Goal: Transaction & Acquisition: Obtain resource

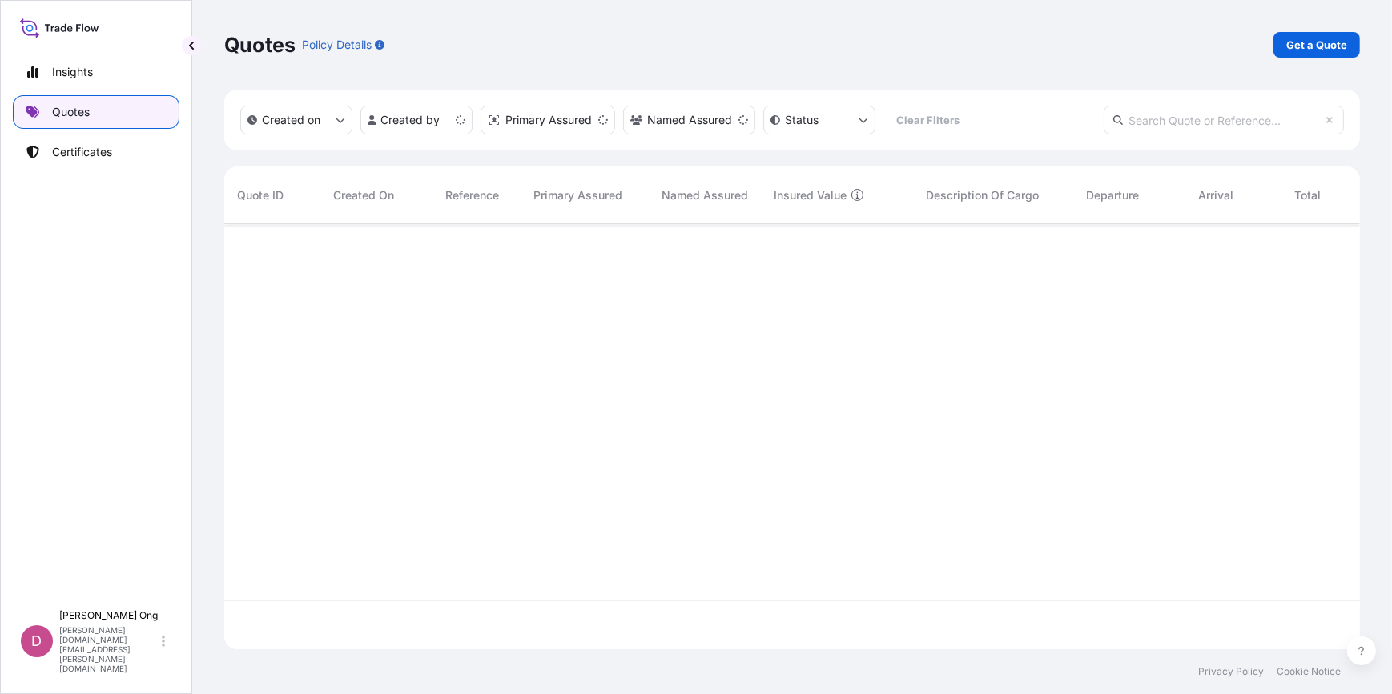
scroll to position [423, 1124]
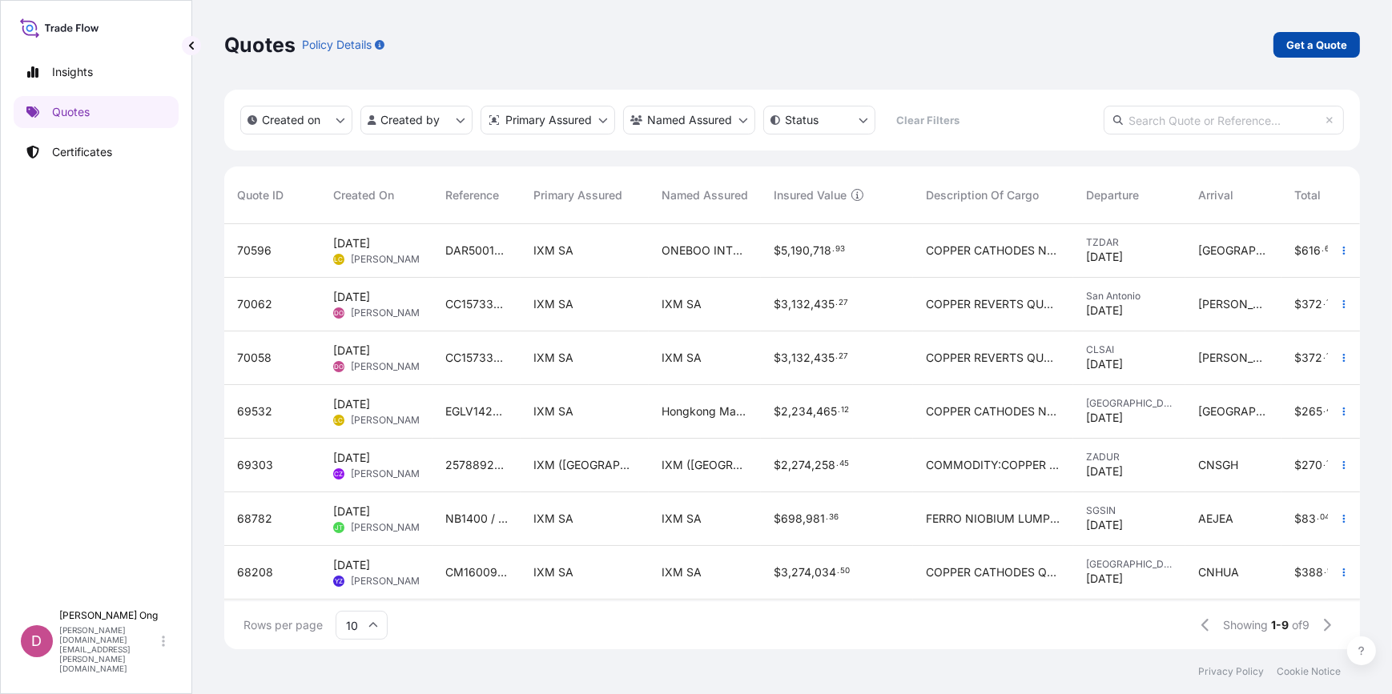
click at [1309, 38] on p "Get a Quote" at bounding box center [1316, 45] width 61 height 16
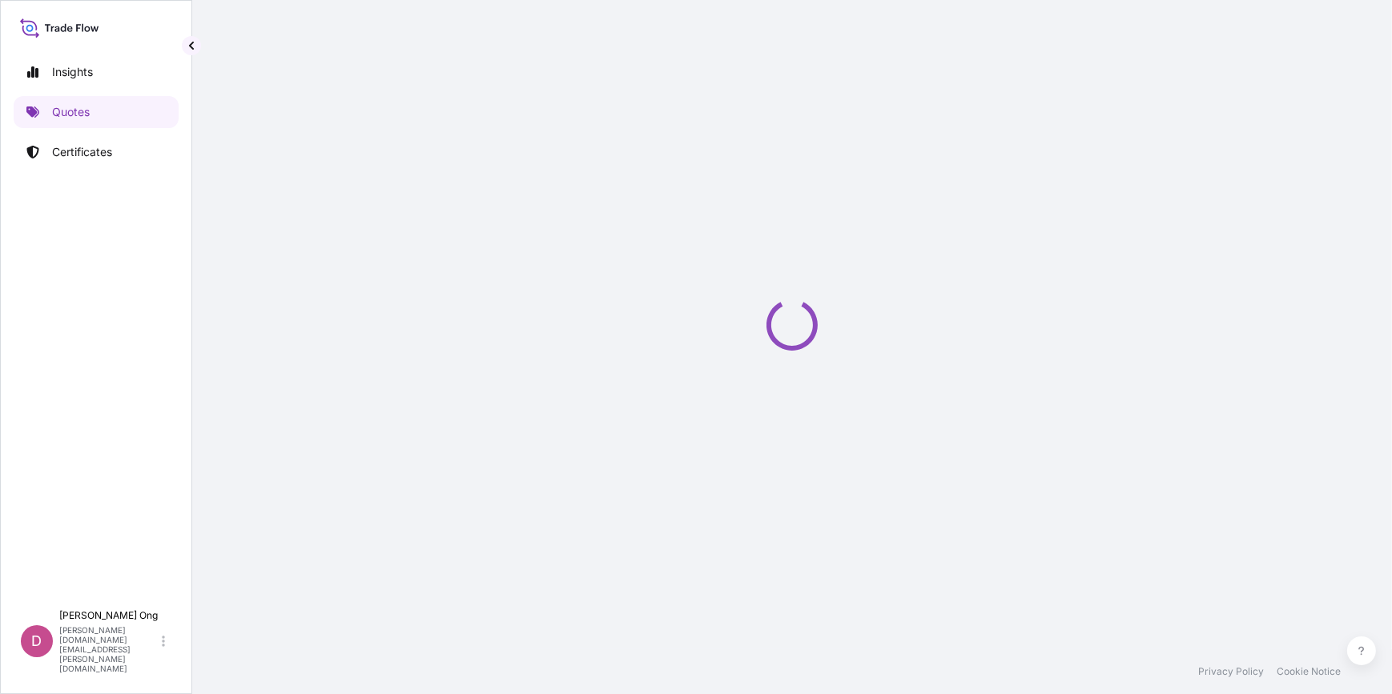
select select "Sea"
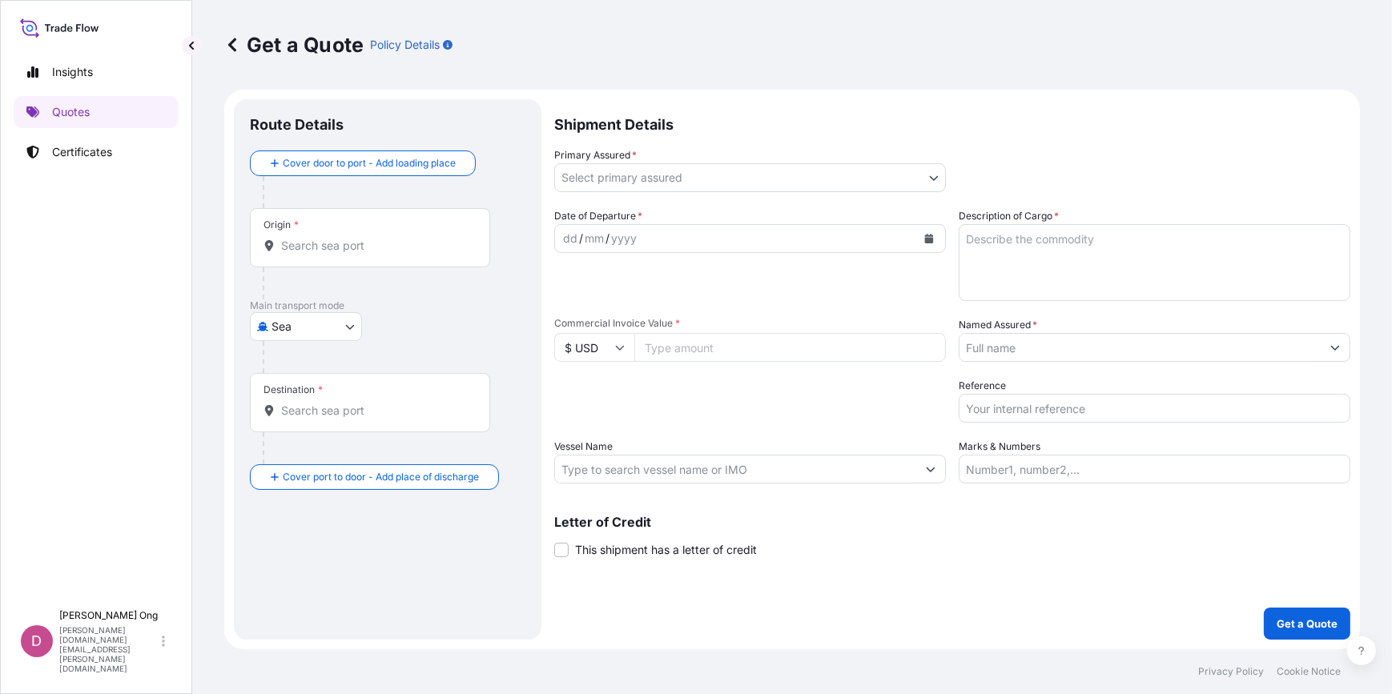
click at [890, 179] on body "Insights Quotes Certificates D [PERSON_NAME] [PERSON_NAME][DOMAIN_NAME][EMAIL_A…" at bounding box center [696, 347] width 1392 height 694
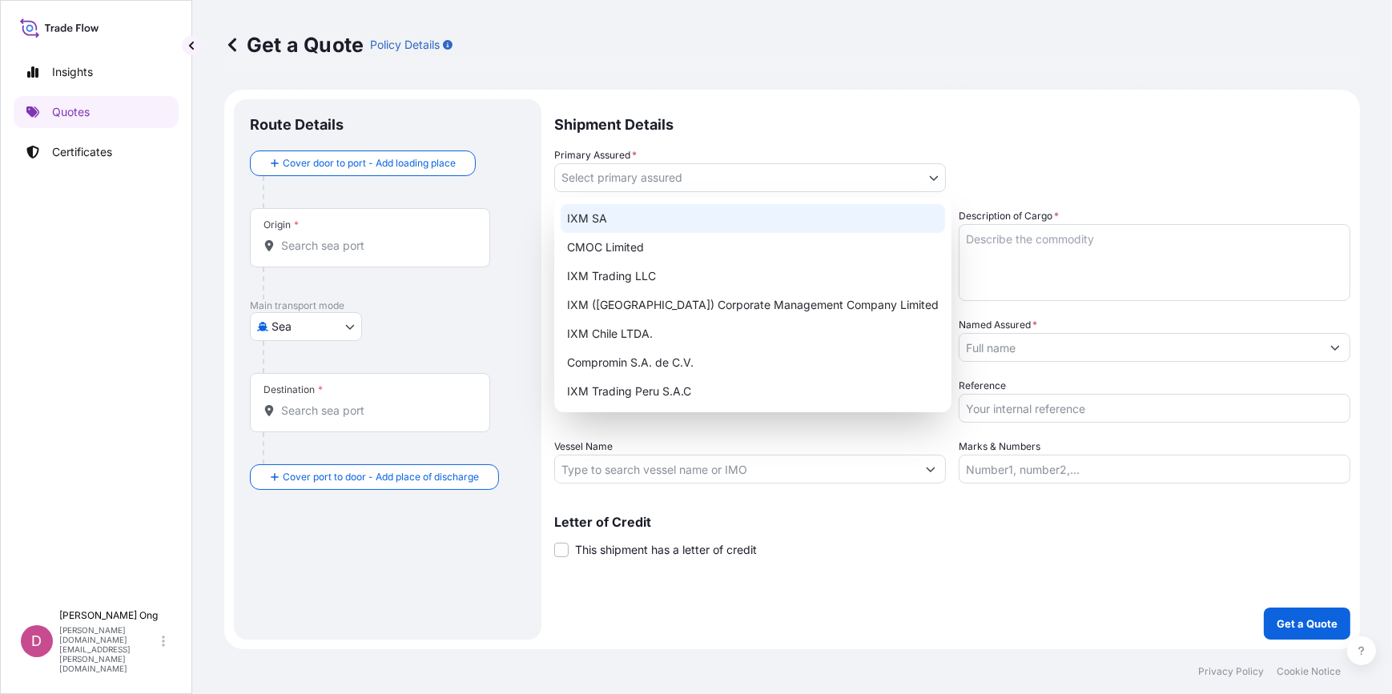
click at [861, 218] on div "IXM SA" at bounding box center [753, 218] width 384 height 29
select select "31846"
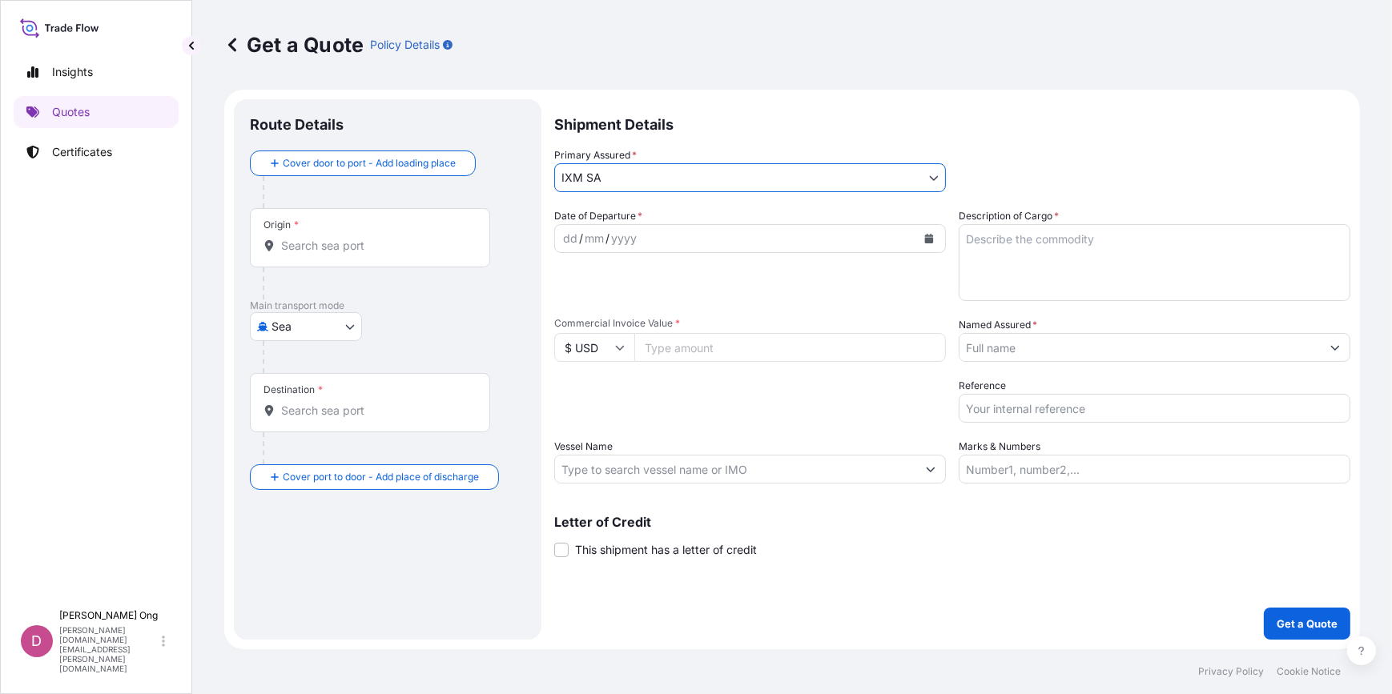
click at [1031, 345] on input "Named Assured *" at bounding box center [1139, 347] width 361 height 29
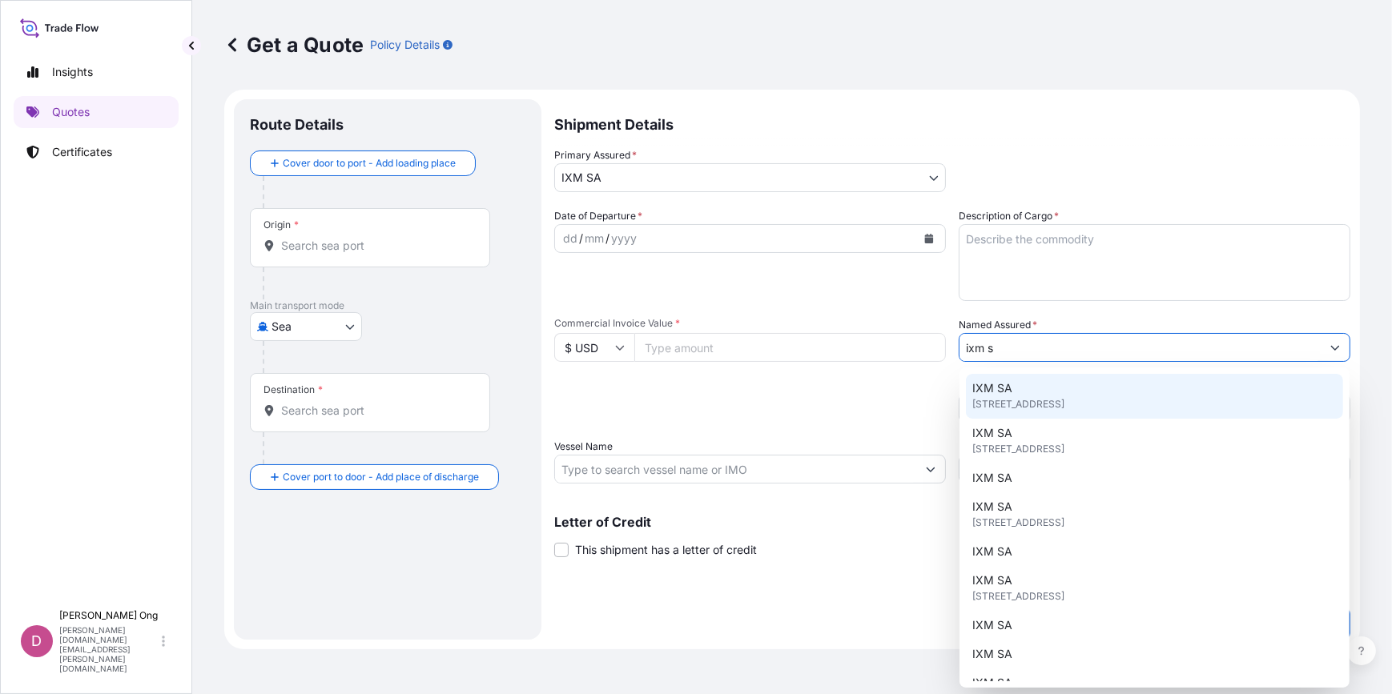
click at [1013, 408] on span "[STREET_ADDRESS]" at bounding box center [1018, 404] width 92 height 16
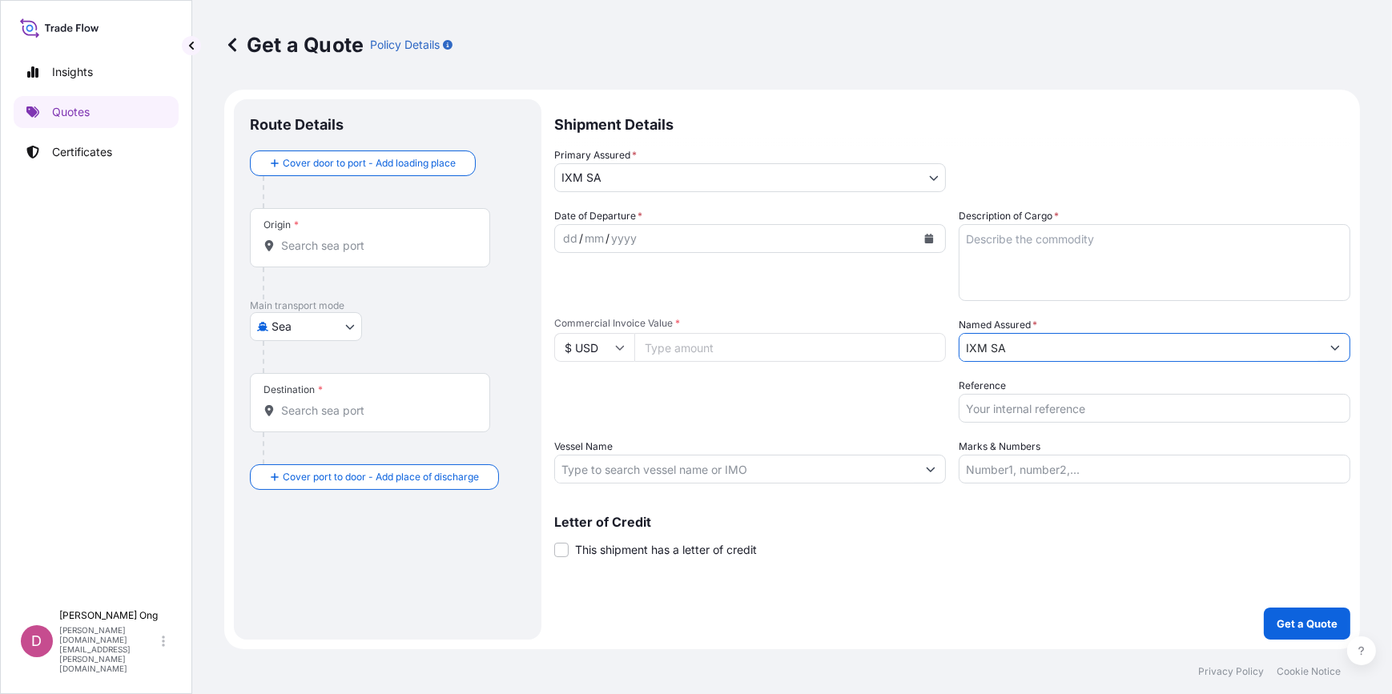
type input "IXM SA"
click at [924, 238] on icon "Calendar" at bounding box center [929, 239] width 10 height 10
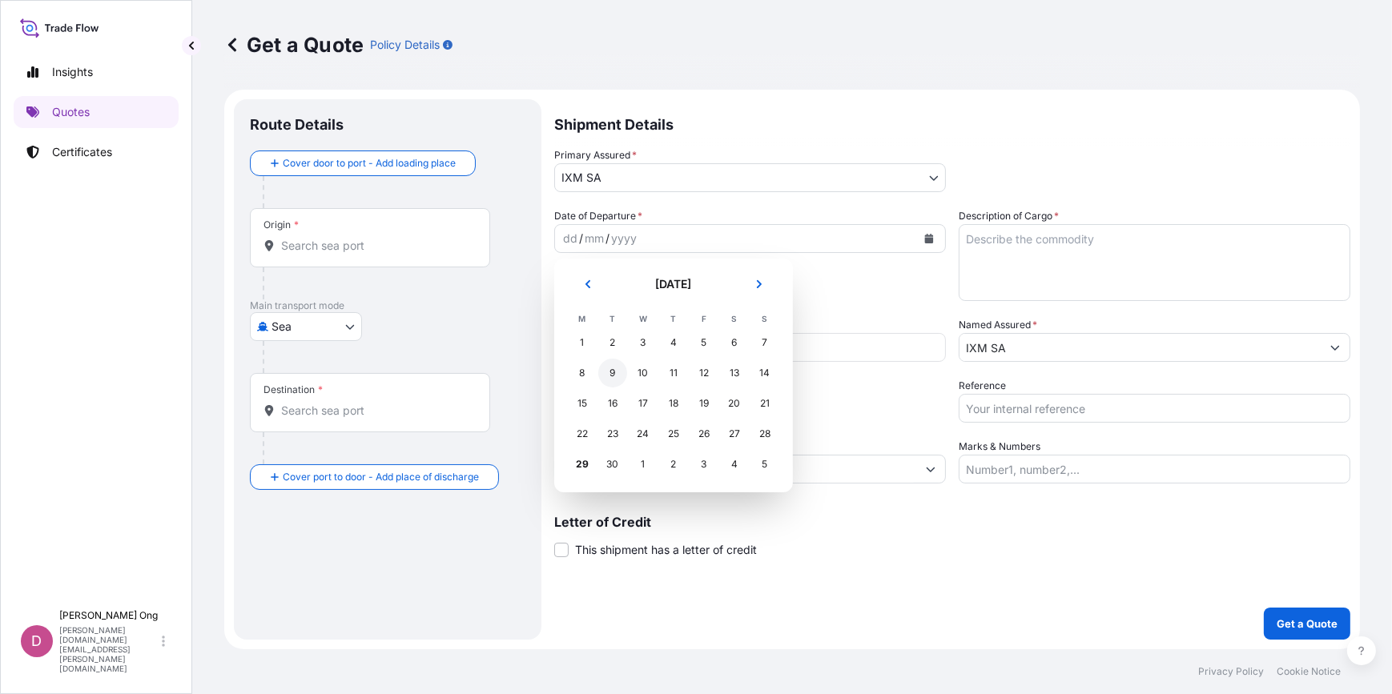
click at [608, 380] on div "9" at bounding box center [612, 373] width 29 height 29
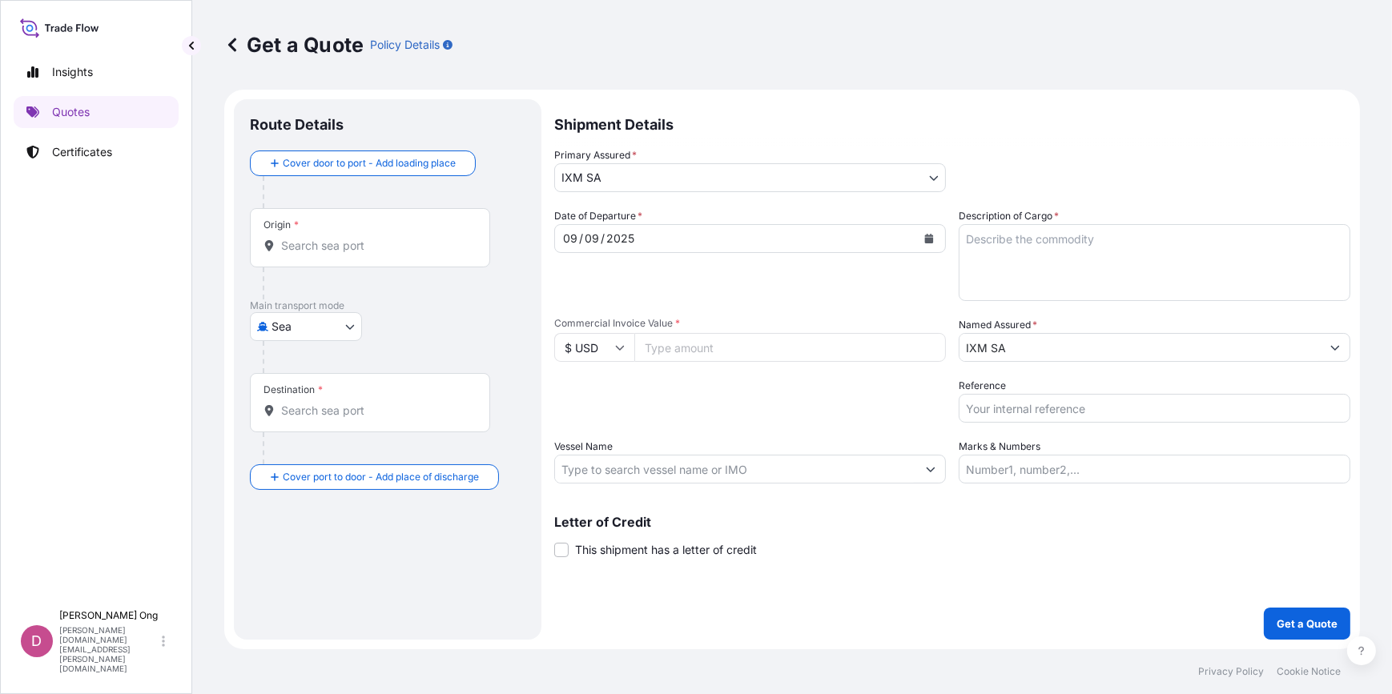
click at [615, 555] on span "This shipment has a letter of credit" at bounding box center [666, 550] width 182 height 16
click at [554, 541] on input "This shipment has a letter of credit" at bounding box center [554, 541] width 0 height 0
click at [486, 171] on div "Cover door to port - Add loading place" at bounding box center [387, 180] width 275 height 58
click at [583, 594] on textarea "Letter of credit *" at bounding box center [952, 625] width 796 height 77
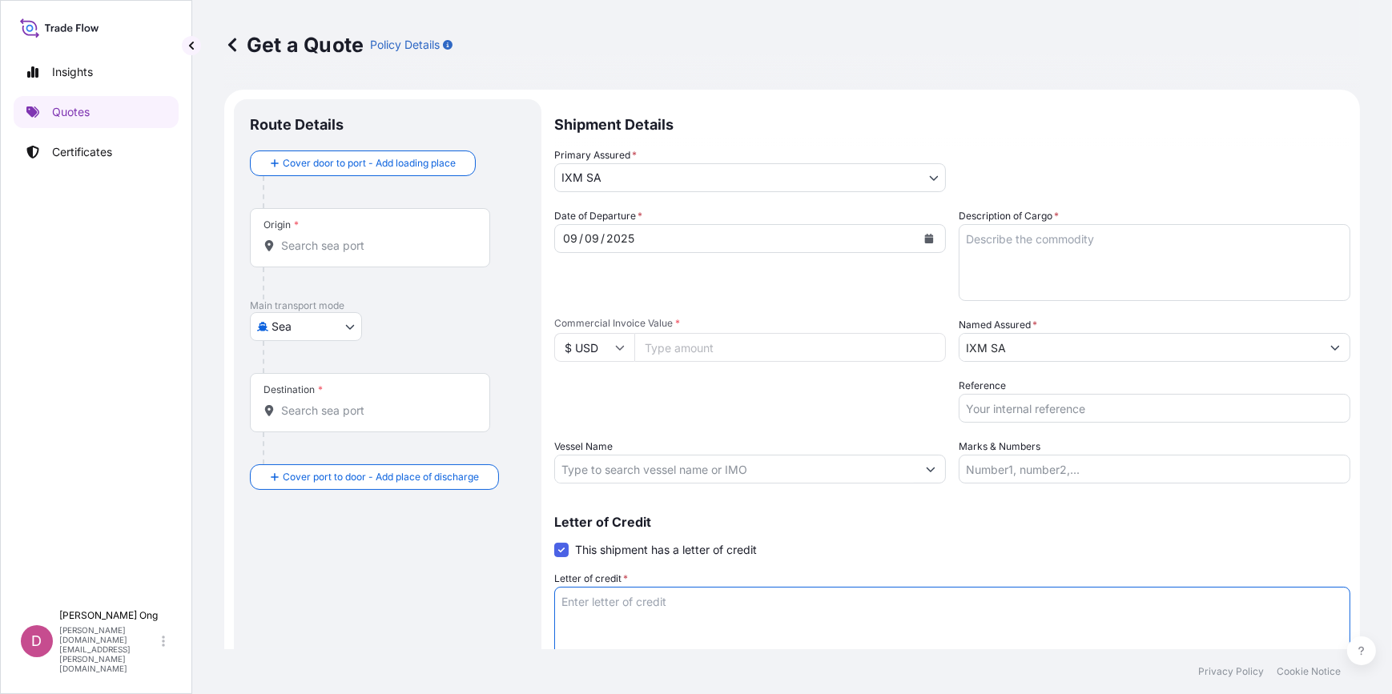
paste textarea "FOR 110% OF THE FULL PROVISIONAL CIF CY CARGO VALUE, SUBJECT TO ADJUSTMENTS TO …"
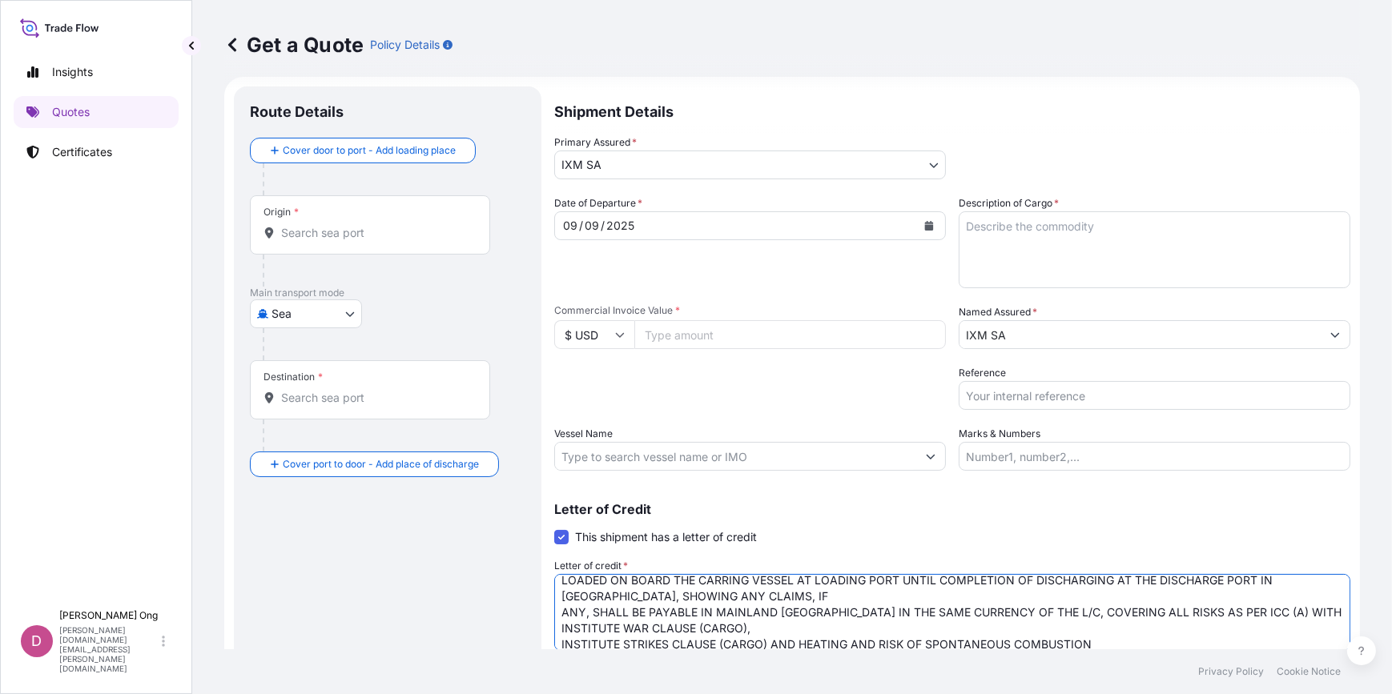
scroll to position [49, 0]
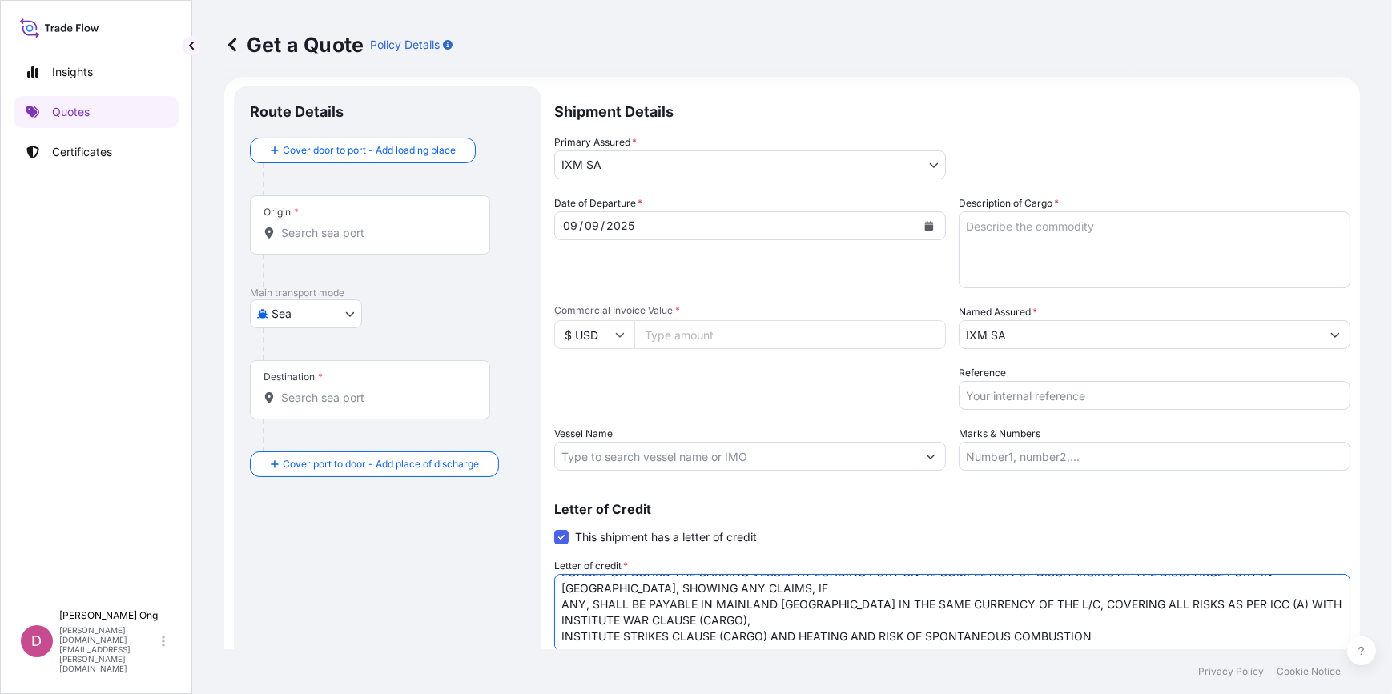
click at [1116, 640] on textarea "FOR 110% OF THE FULL PROVISIONAL CIF CY CARGO VALUE, SUBJECT TO ADJUSTMENTS TO …" at bounding box center [952, 612] width 796 height 77
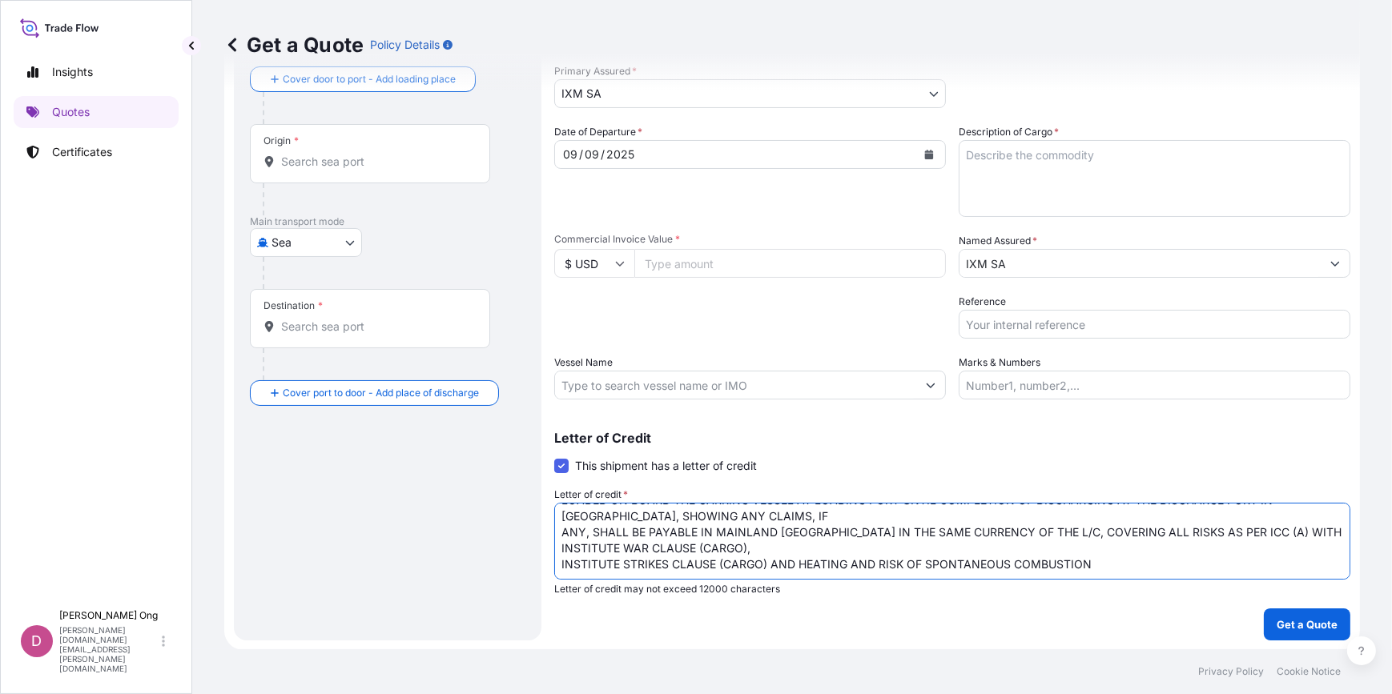
scroll to position [73, 0]
paste textarea "MARINE INSURANCE CERTIFICATE ISSUED IN 3 ORIGINALS."
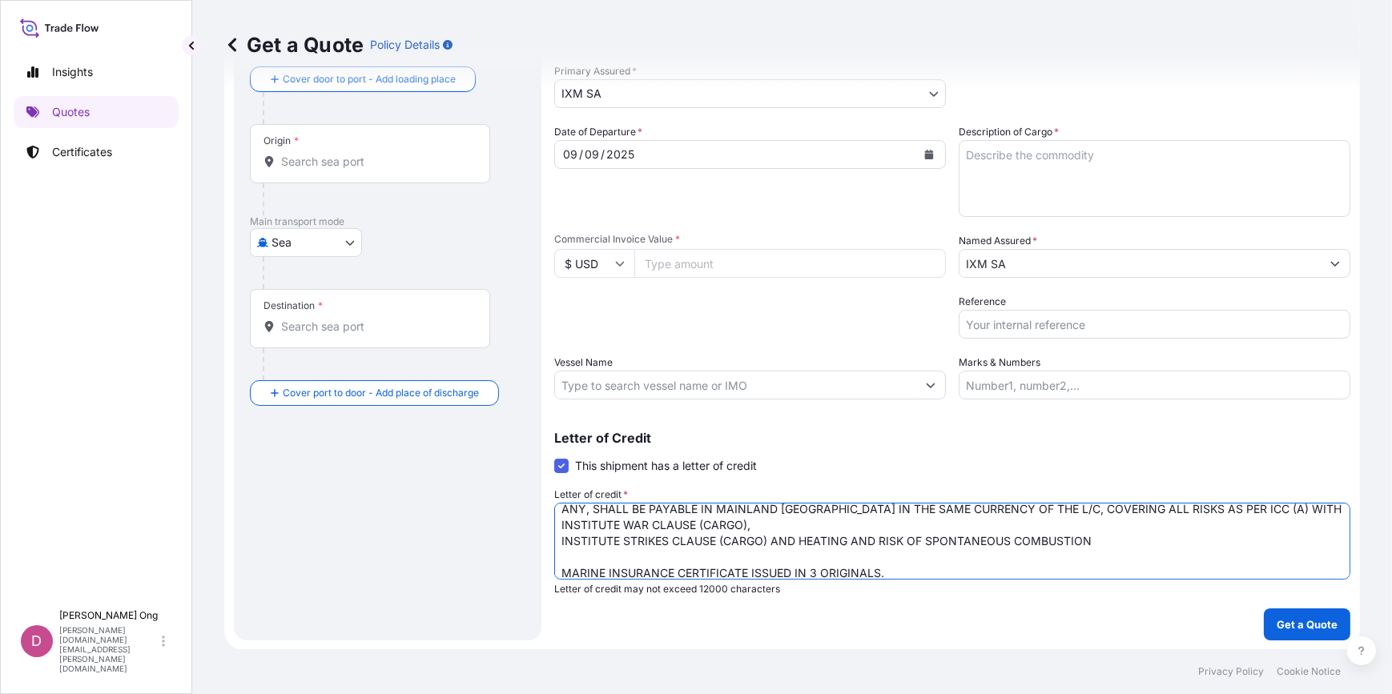
click at [1125, 540] on textarea "FOR 110% OF THE FULL PROVISIONAL CIF CY CARGO VALUE, SUBJECT TO ADJUSTMENTS TO …" at bounding box center [952, 541] width 796 height 77
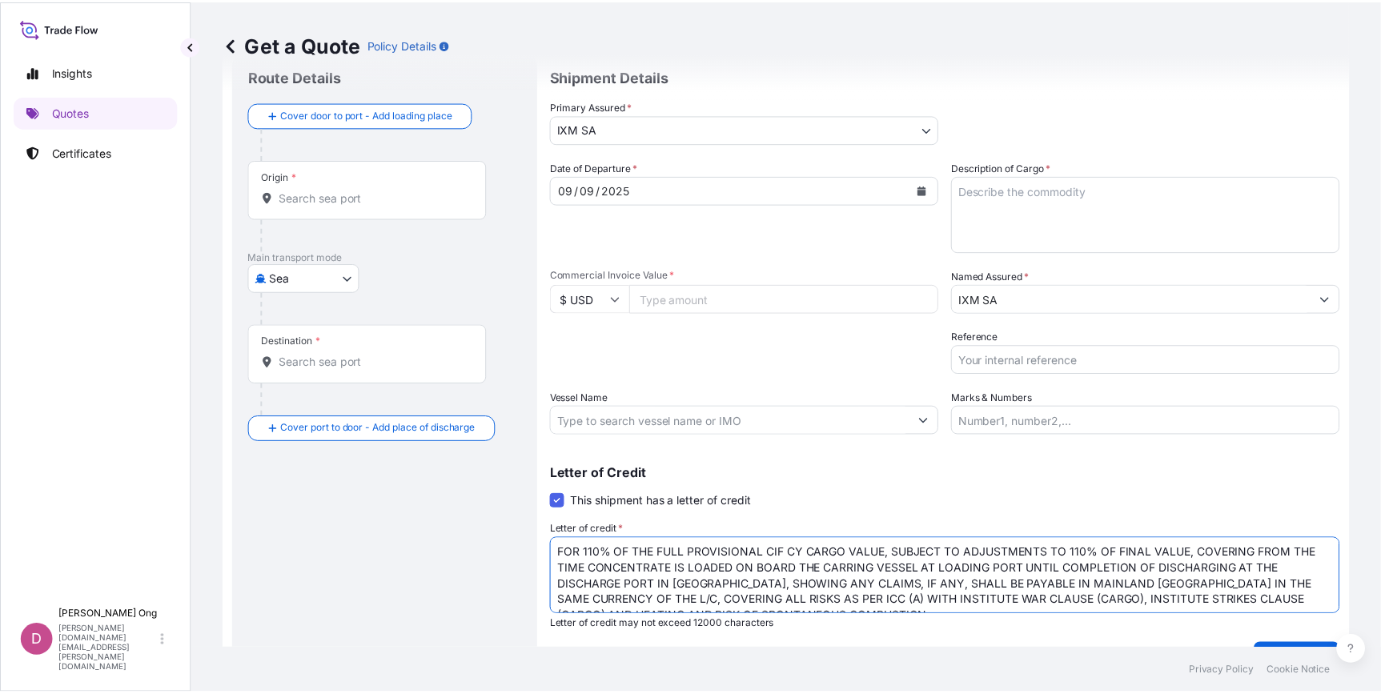
scroll to position [0, 0]
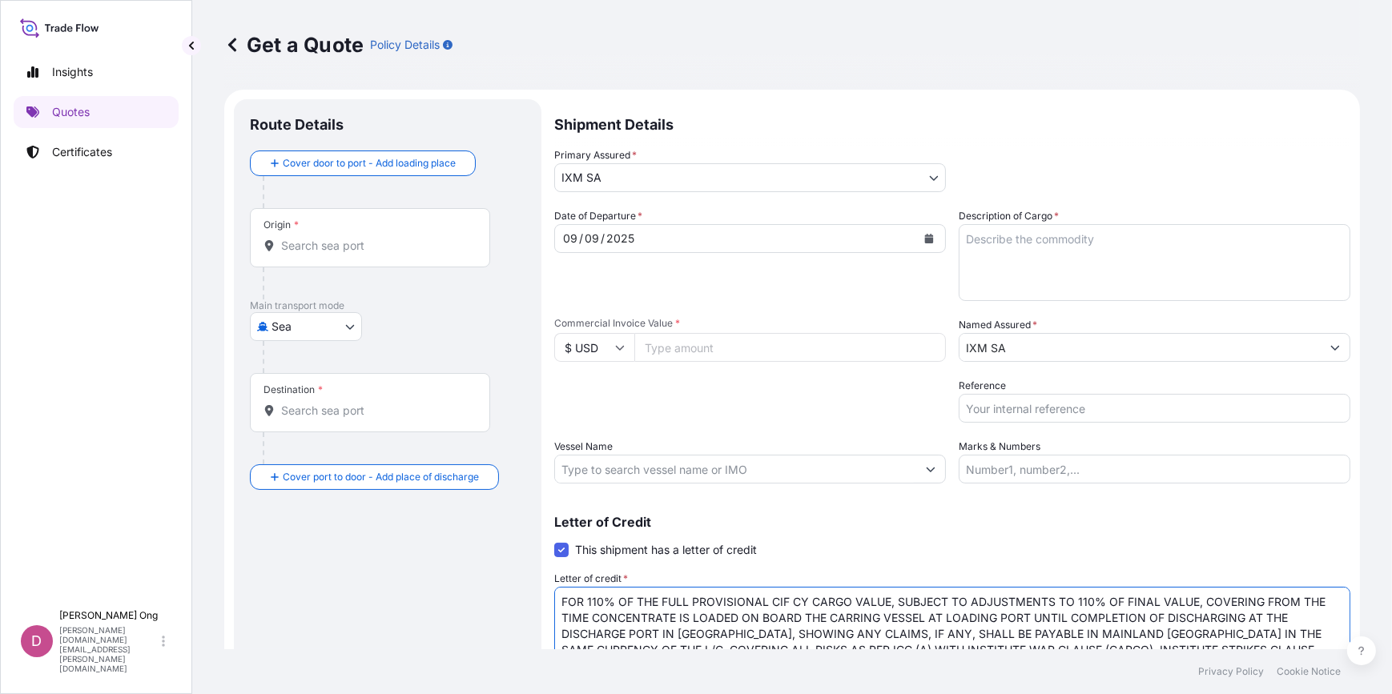
type textarea "FOR 110% OF THE FULL PROVISIONAL CIF CY CARGO VALUE, SUBJECT TO ADJUSTMENTS TO …"
click at [300, 239] on input "Origin *" at bounding box center [375, 246] width 189 height 16
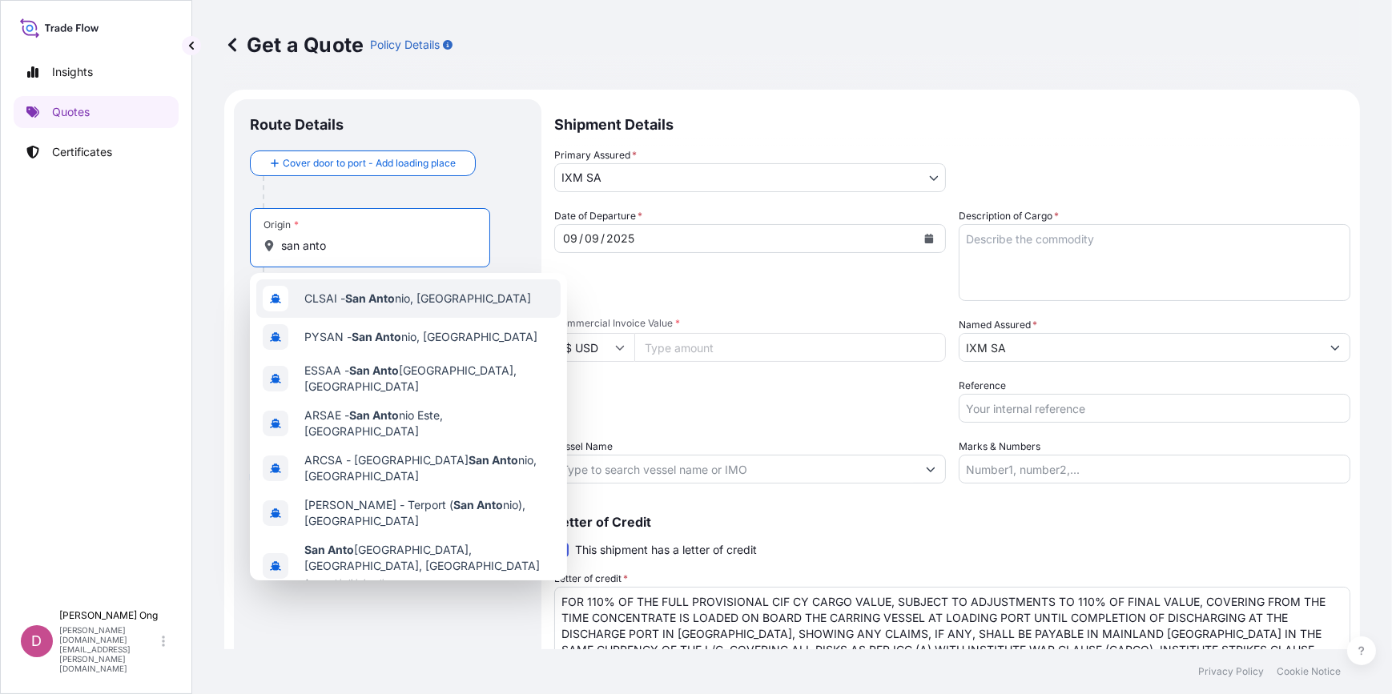
click at [320, 304] on span "CLSAI - [GEOGRAPHIC_DATA], [GEOGRAPHIC_DATA]" at bounding box center [417, 299] width 227 height 16
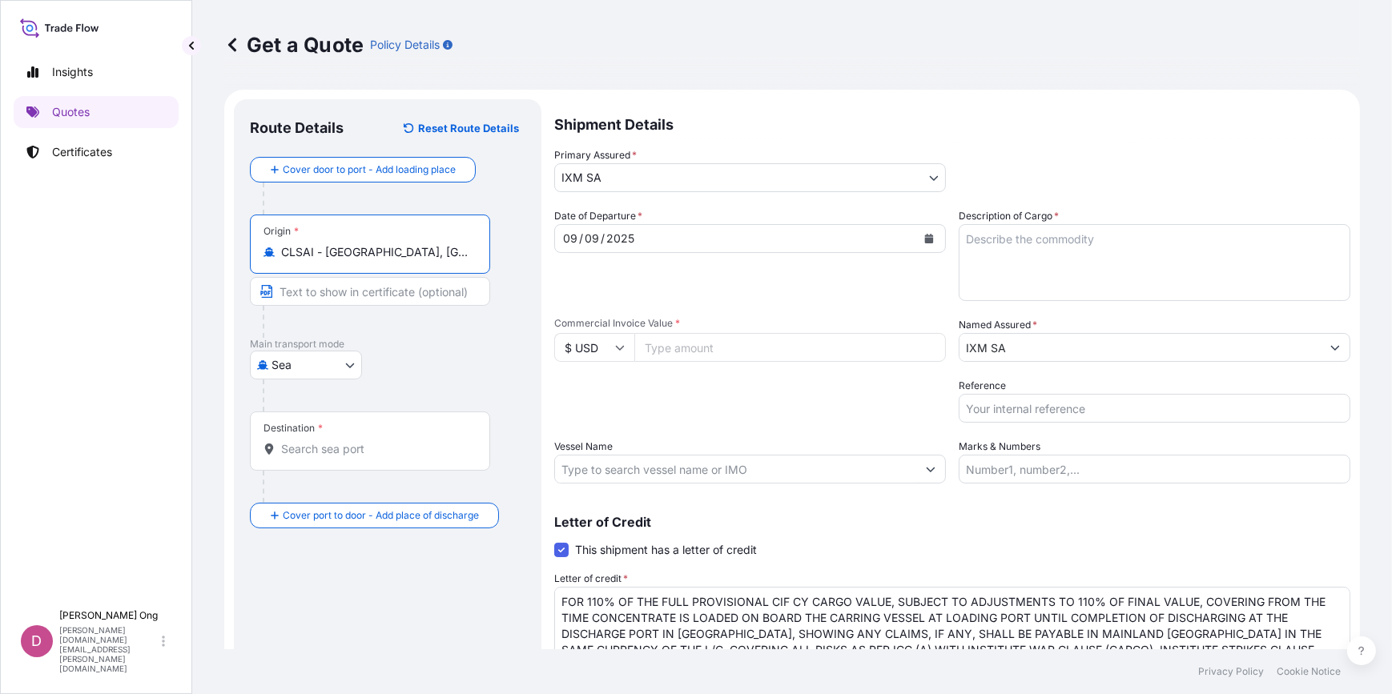
type input "CLSAI - [GEOGRAPHIC_DATA], [GEOGRAPHIC_DATA]"
click at [343, 293] on input "Text to appear on certificate" at bounding box center [373, 291] width 246 height 29
type input "[GEOGRAPHIC_DATA], [GEOGRAPHIC_DATA]"
click at [364, 456] on input "Destination *" at bounding box center [375, 449] width 189 height 16
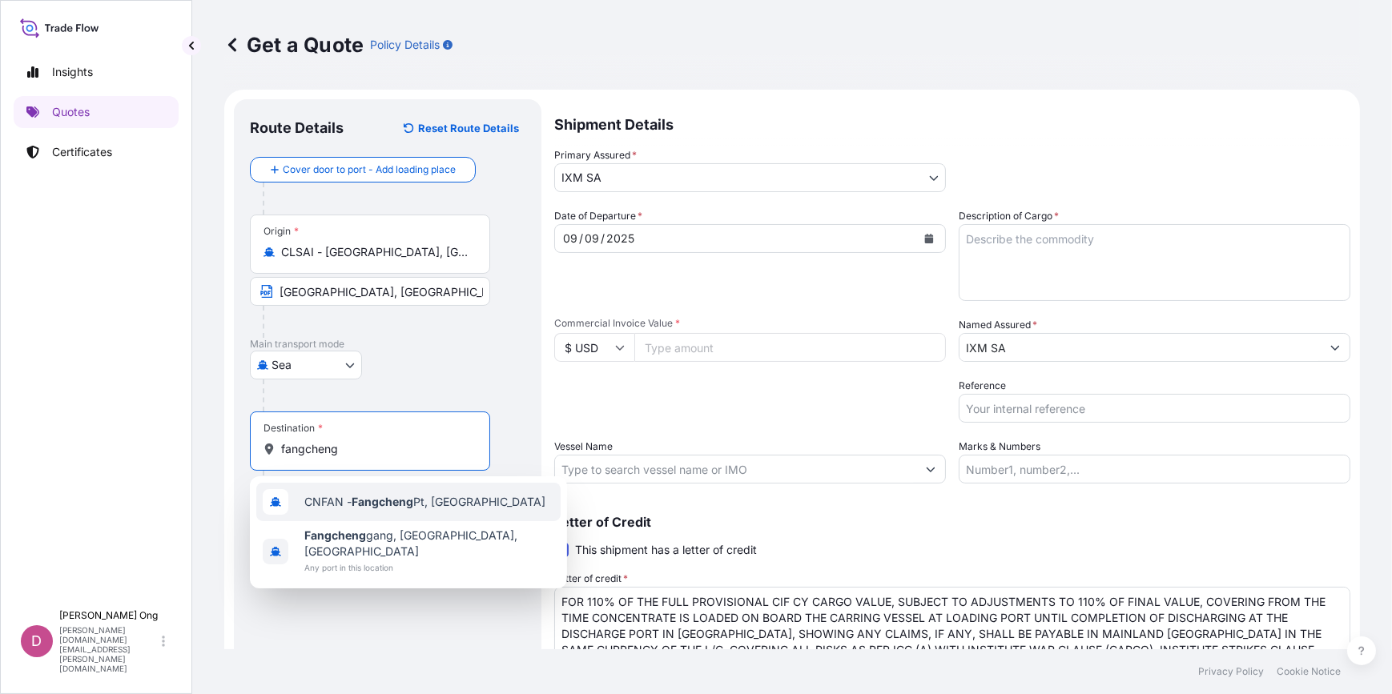
click at [354, 513] on div "CNFAN - Fangcheng Pt, [GEOGRAPHIC_DATA]" at bounding box center [408, 502] width 304 height 38
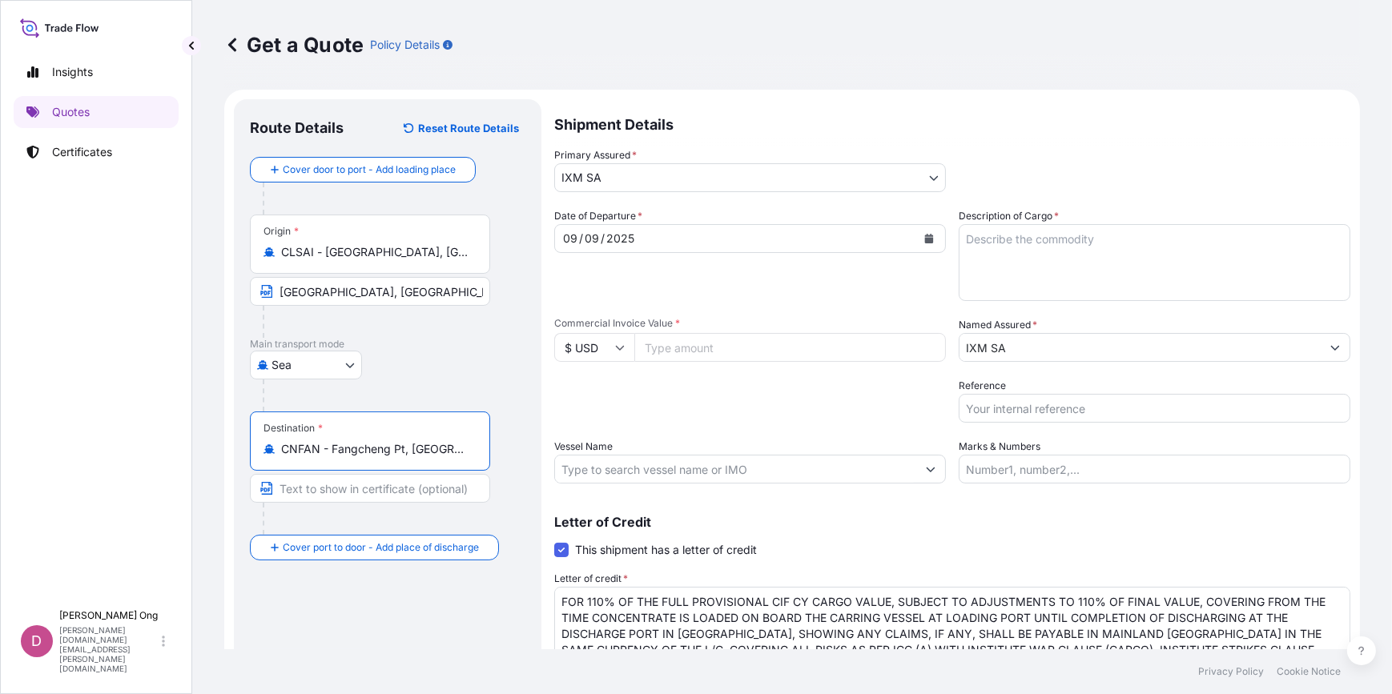
type input "CNFAN - Fangcheng Pt, [GEOGRAPHIC_DATA]"
click at [360, 496] on input "Text to appear on certificate" at bounding box center [370, 488] width 240 height 29
type input "FANGCHENG, [GEOGRAPHIC_DATA]"
click at [764, 298] on div "Date of Departure * [DATE]" at bounding box center [750, 254] width 392 height 93
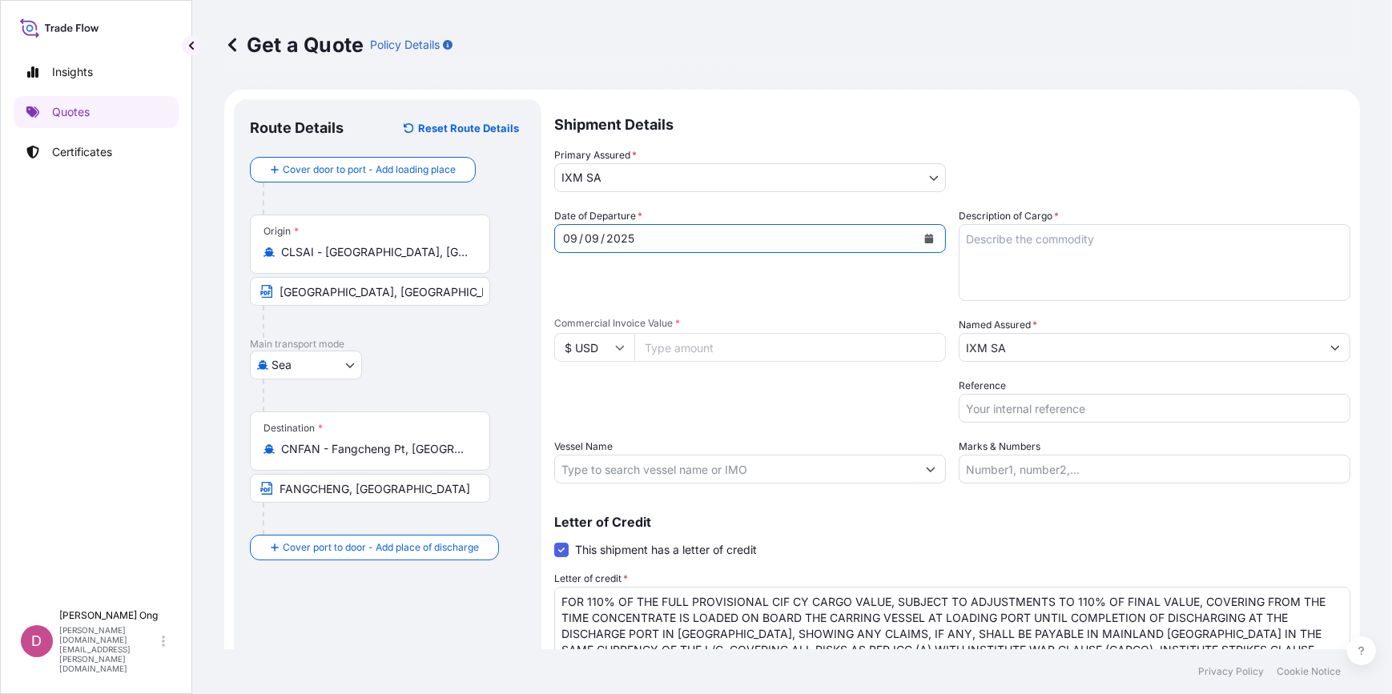
click at [665, 352] on input "Commercial Invoice Value *" at bounding box center [790, 347] width 312 height 29
paste input "924481.54"
type input "924481.54"
click at [802, 407] on div "Packing Category Type to search a container mode Please select a primary mode o…" at bounding box center [750, 400] width 392 height 45
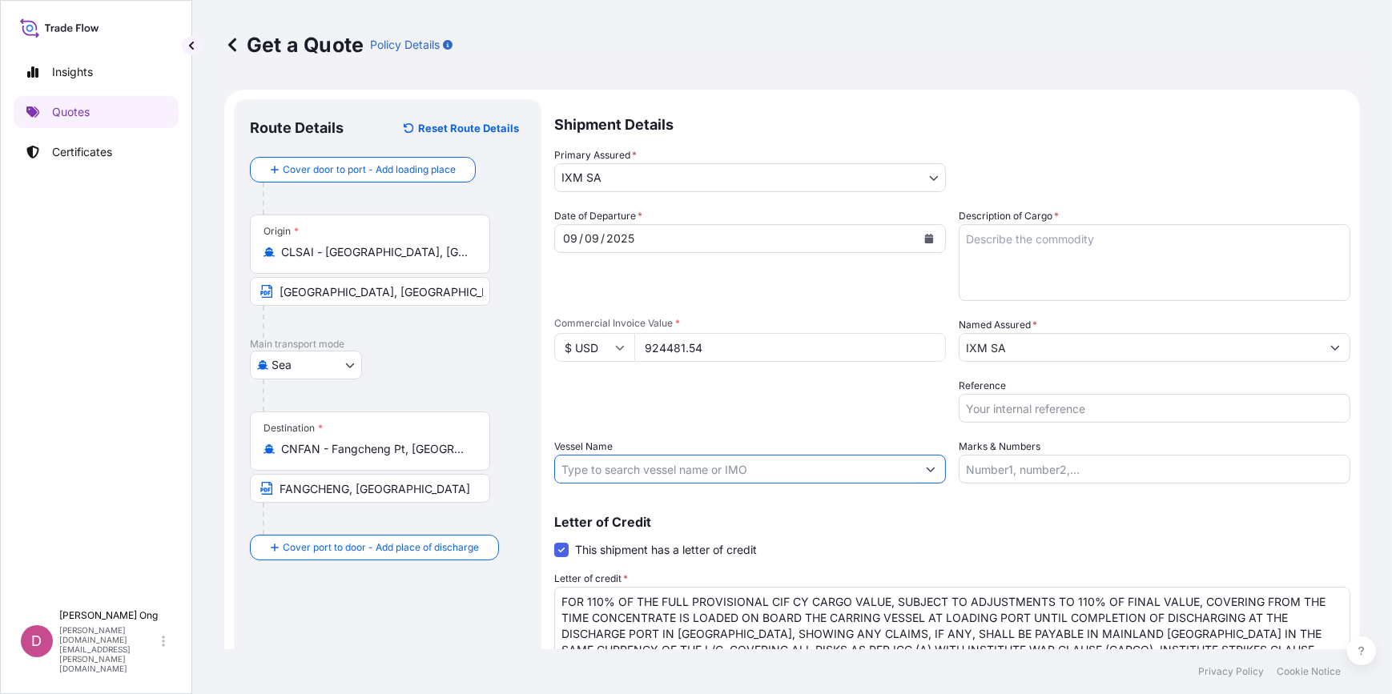
click at [859, 476] on input "Vessel Name" at bounding box center [735, 469] width 361 height 29
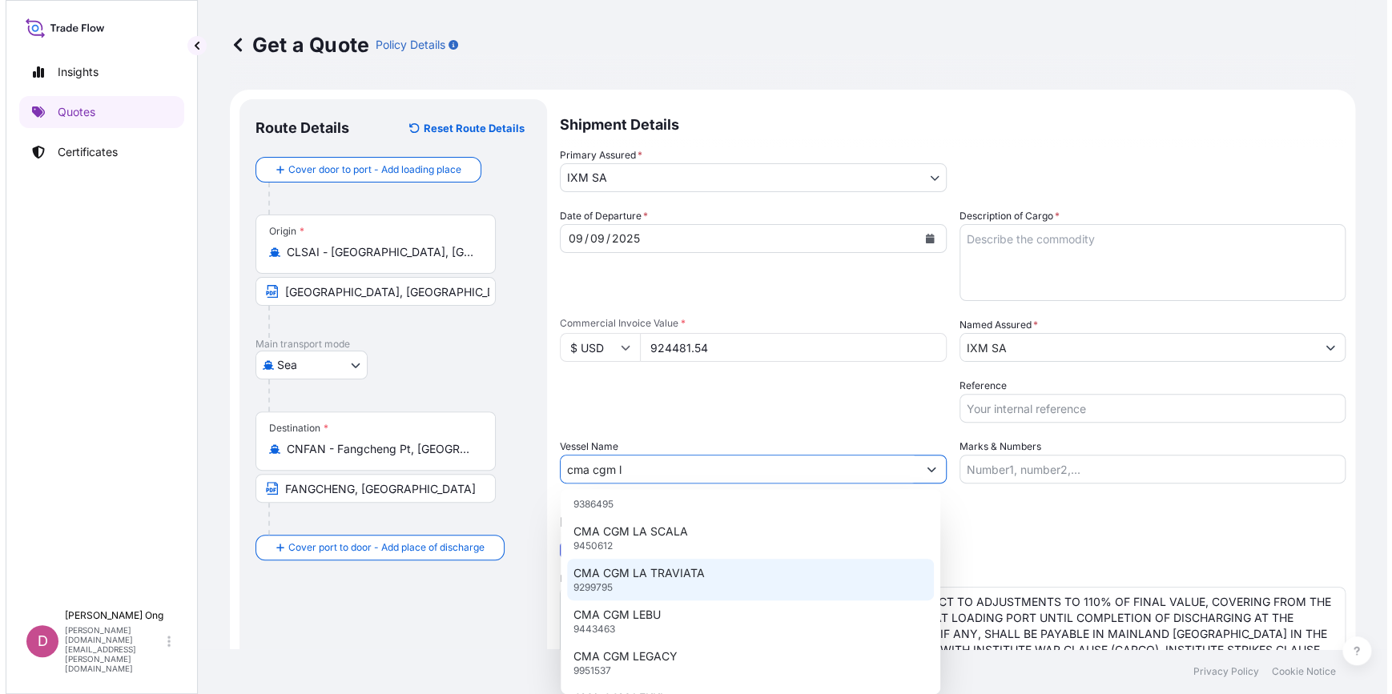
scroll to position [218, 0]
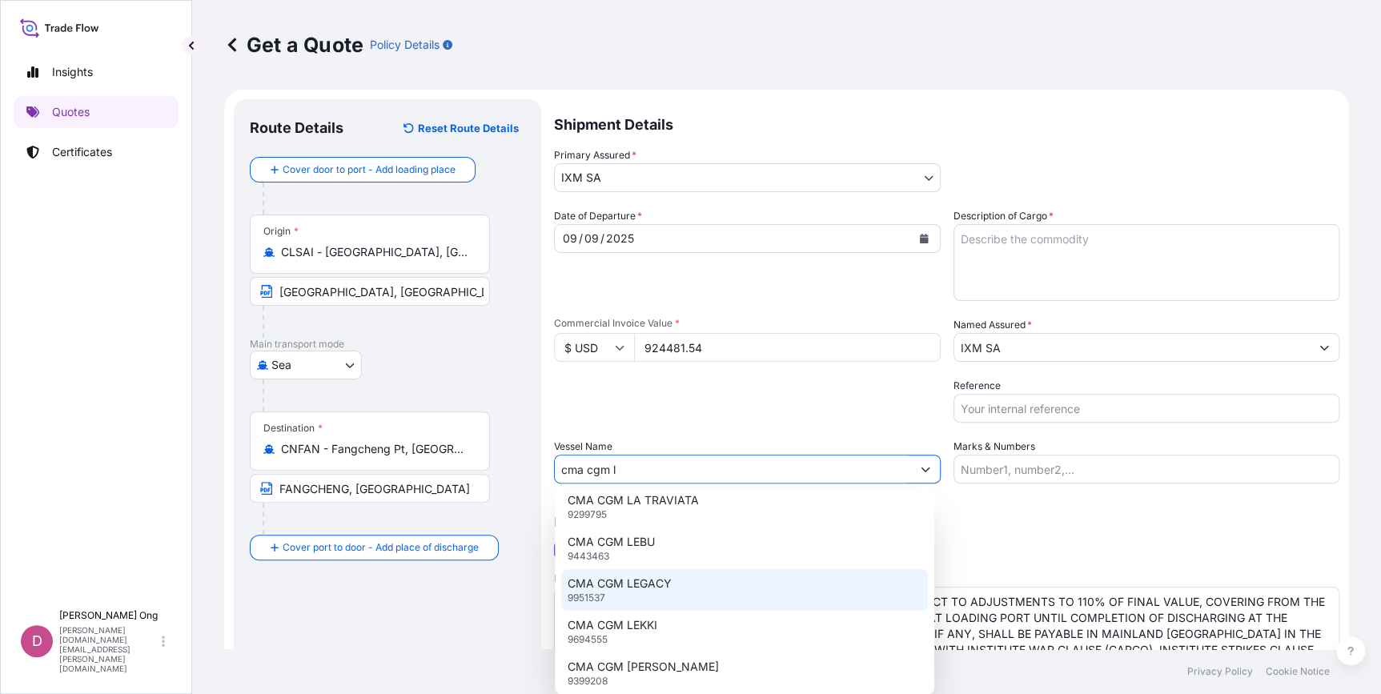
click at [698, 586] on div "CMA CGM LEGACY 9951537" at bounding box center [744, 590] width 367 height 42
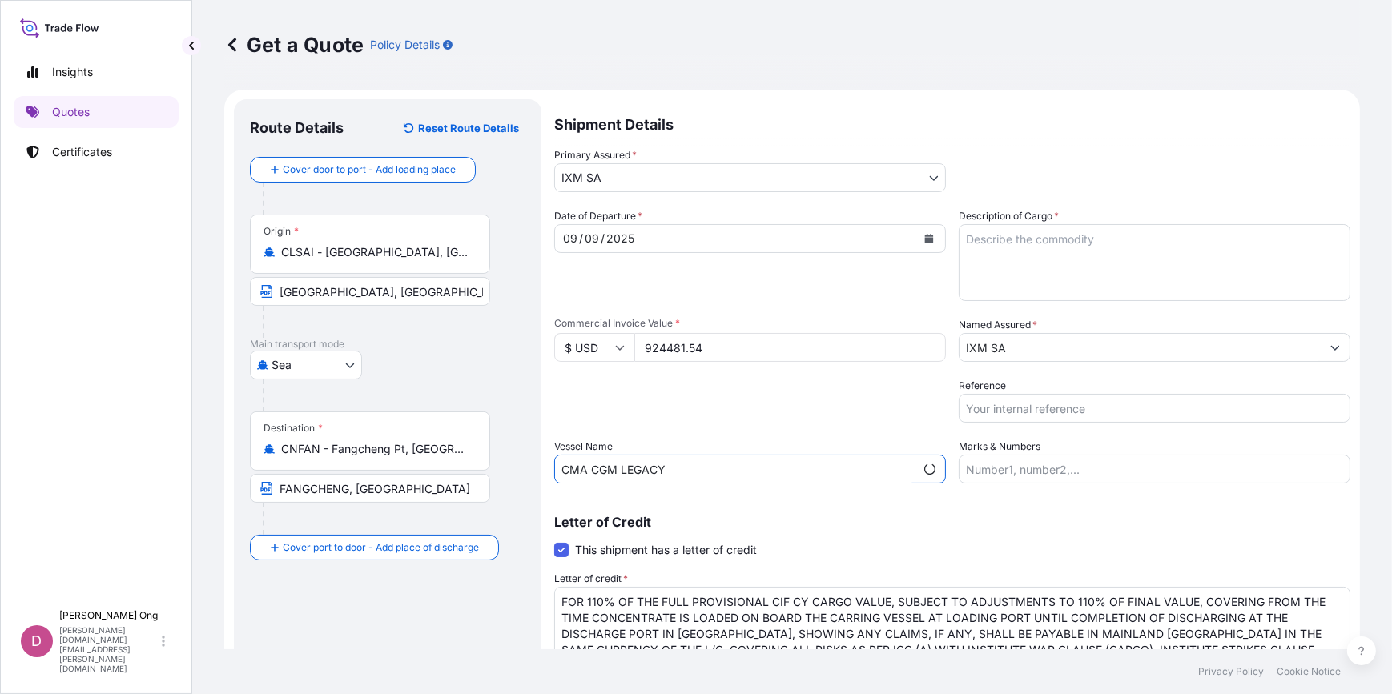
type input "CMA CGM LEGACY"
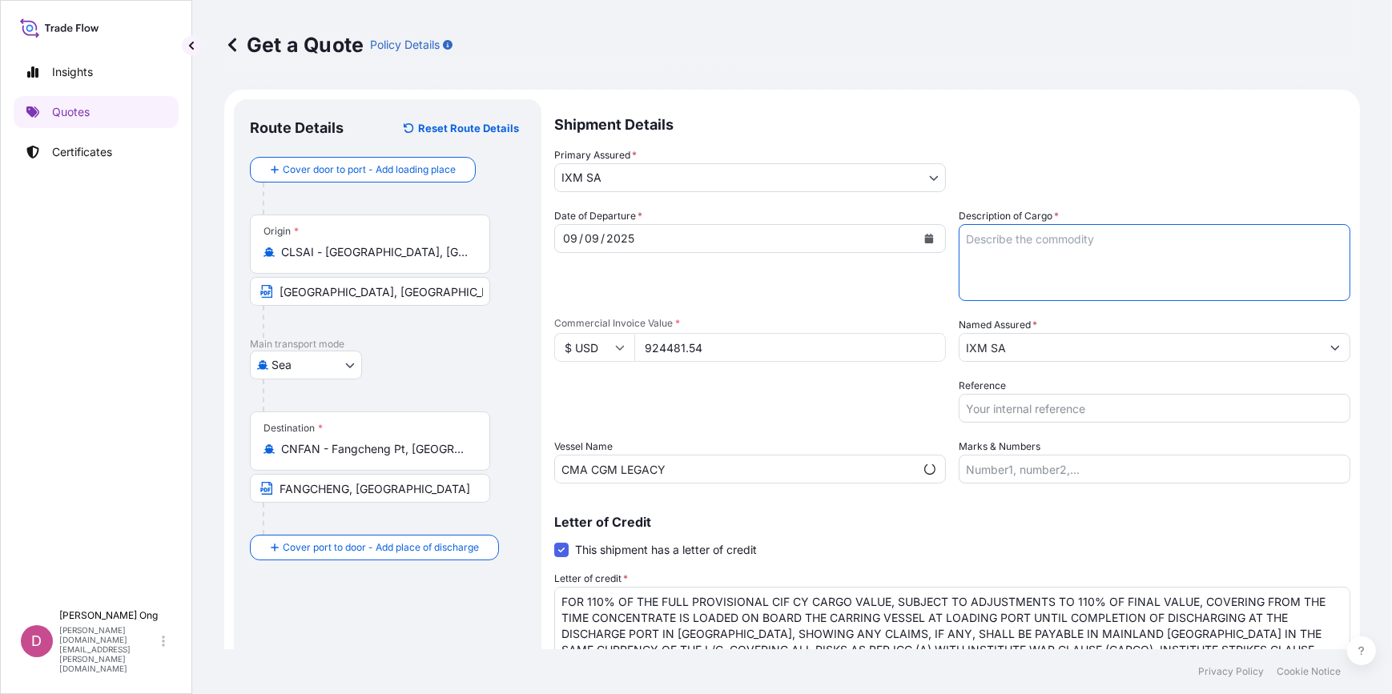
click at [1043, 246] on textarea "Description of Cargo *" at bounding box center [1155, 262] width 392 height 77
click at [1148, 228] on textarea "Description of Cargo *" at bounding box center [1155, 262] width 392 height 77
click at [1118, 259] on textarea "ENAMI COPPER ORE" at bounding box center [1155, 262] width 392 height 77
paste textarea "486.4860"
type textarea "ENAMI COPPER ORE QUANTITY: 486.486 DMT ASSURED BY IXM S.A."
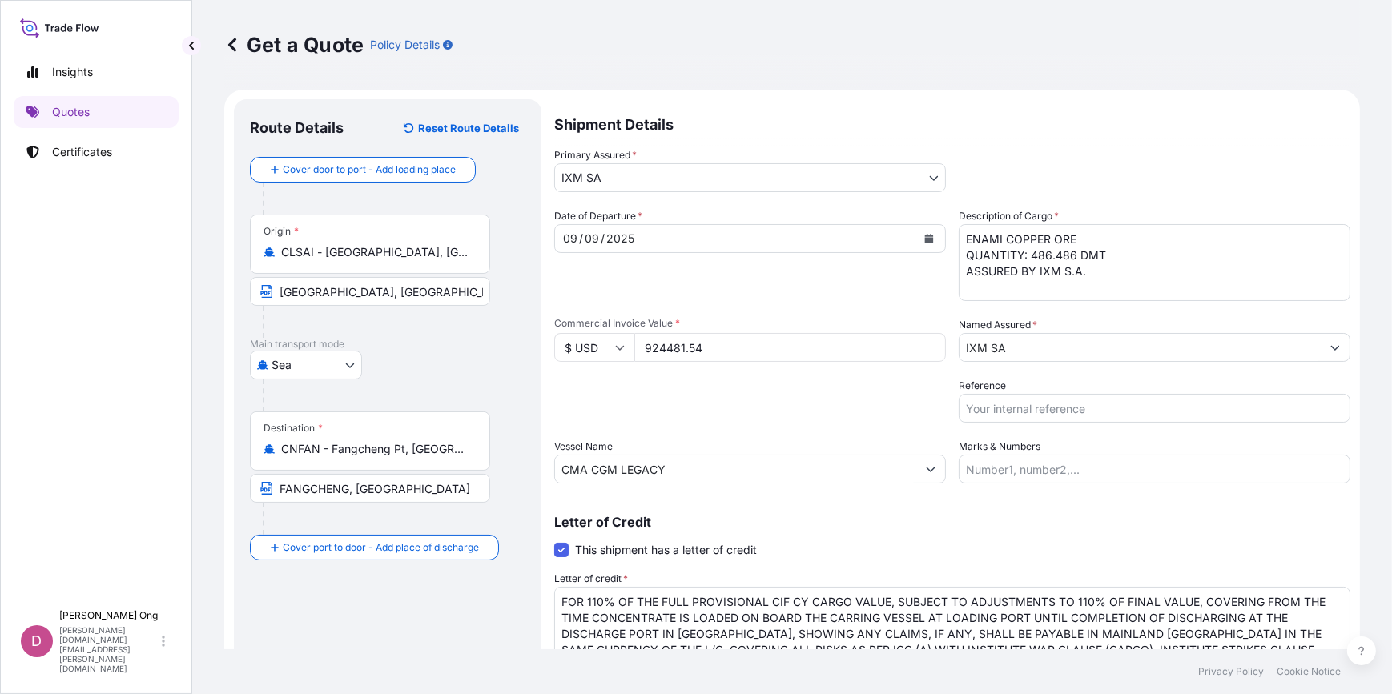
click at [991, 409] on input "Reference" at bounding box center [1155, 408] width 392 height 29
type input "BL NO.: SNG9199494 / CC15627S-P"
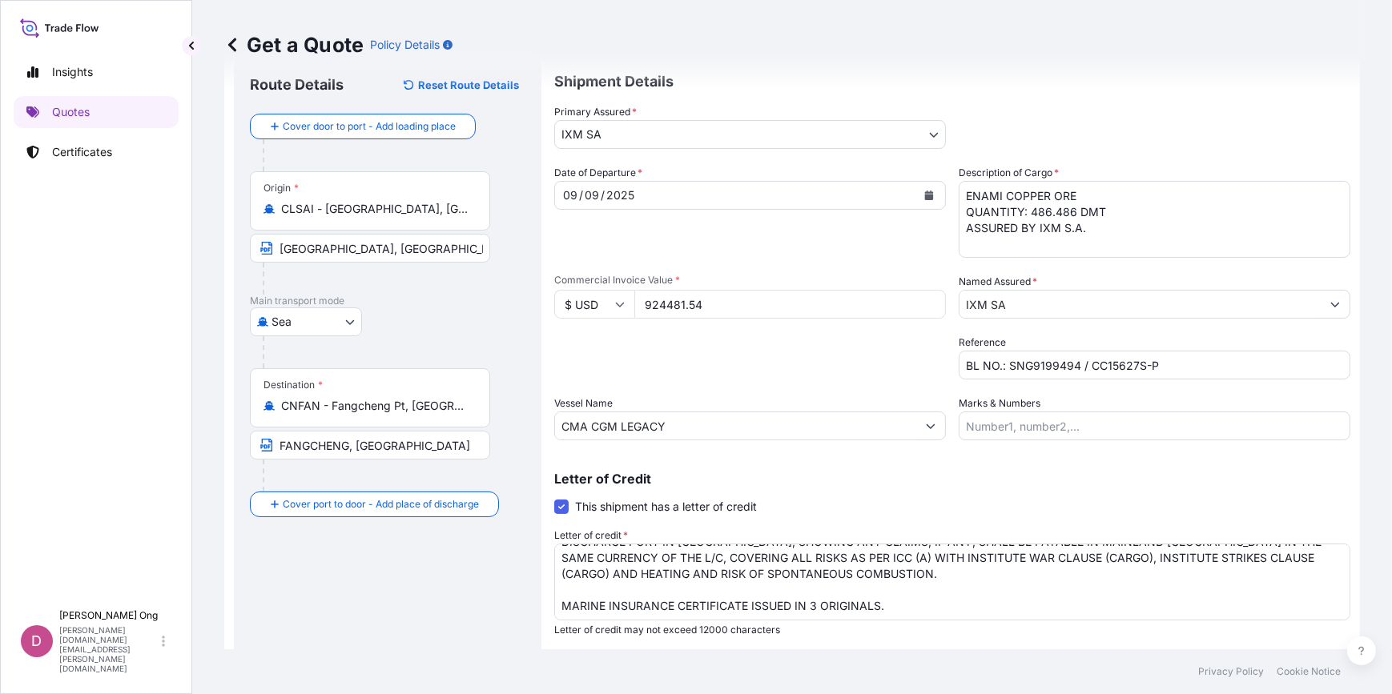
scroll to position [84, 0]
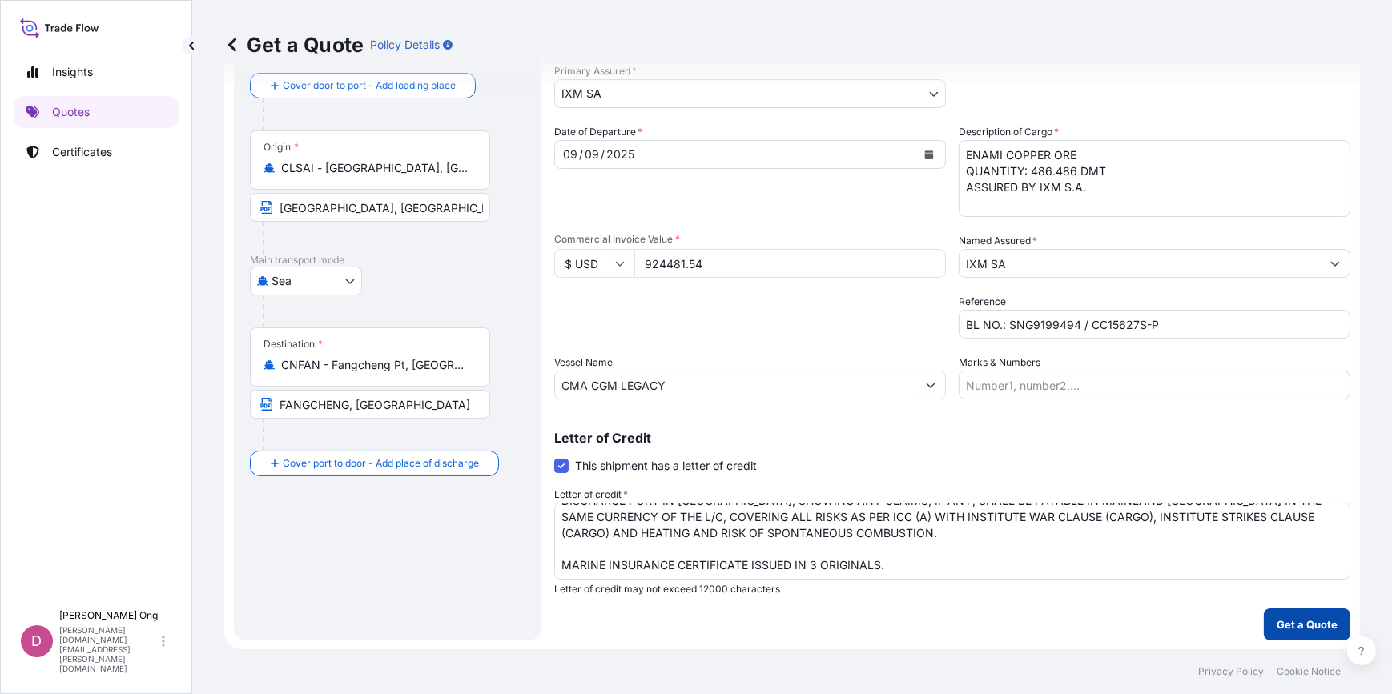
click at [1288, 628] on p "Get a Quote" at bounding box center [1306, 625] width 61 height 16
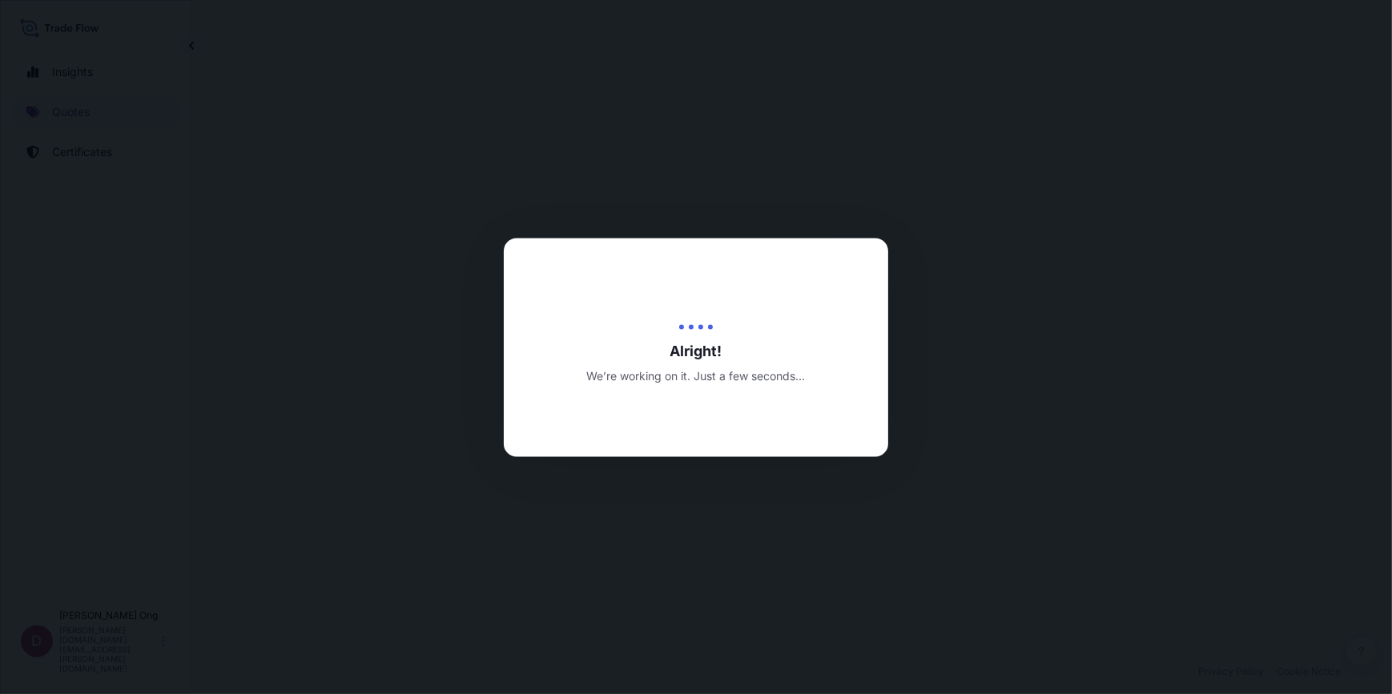
click at [1288, 628] on div at bounding box center [696, 347] width 1392 height 694
drag, startPoint x: 1288, startPoint y: 628, endPoint x: 1072, endPoint y: 659, distance: 217.7
click at [1072, 659] on div at bounding box center [696, 347] width 1392 height 694
select select "Sea"
select select "31846"
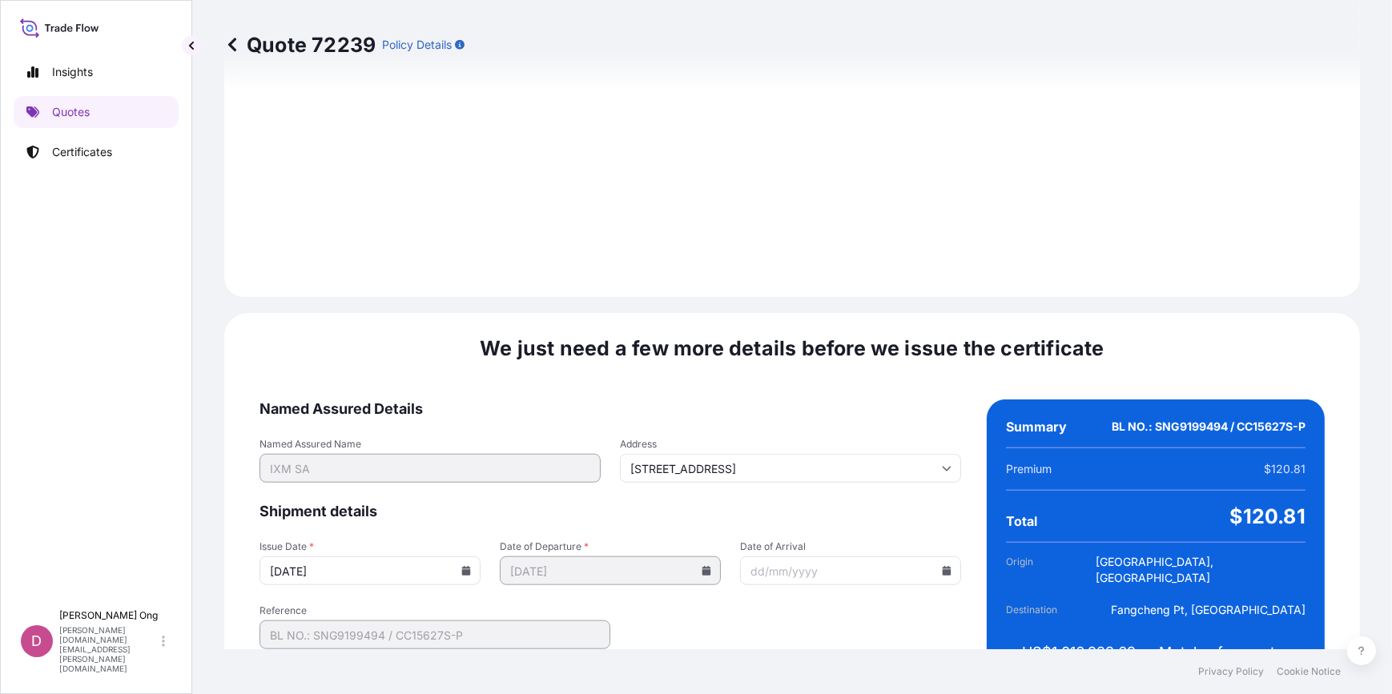
scroll to position [1959, 0]
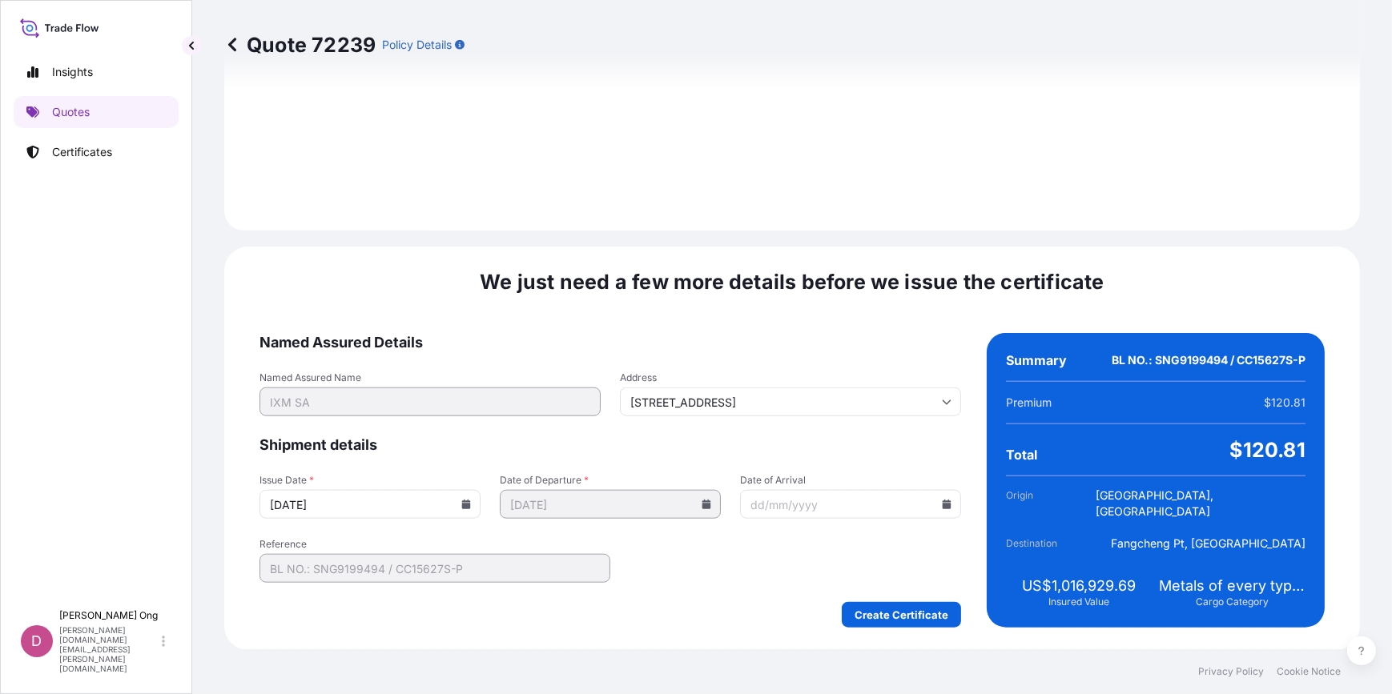
click at [464, 512] on input "[DATE]" at bounding box center [369, 504] width 221 height 29
click at [462, 504] on icon at bounding box center [466, 505] width 9 height 10
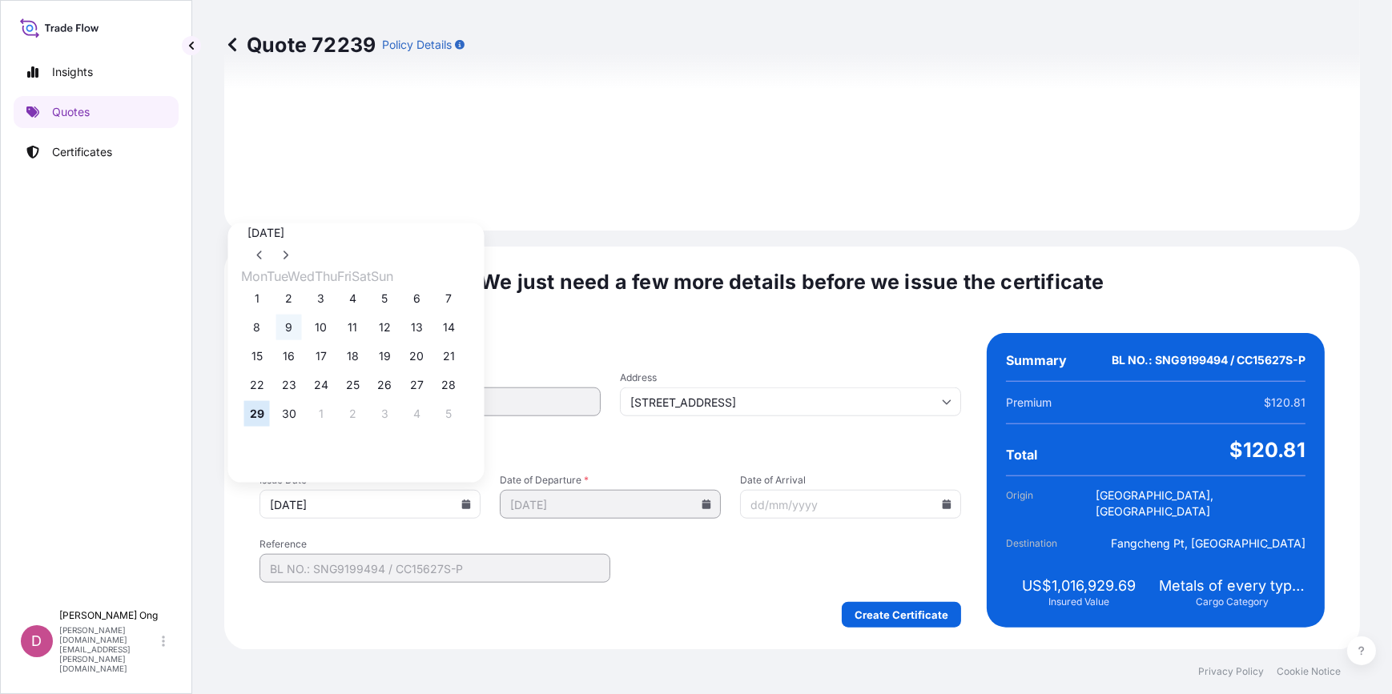
click at [283, 332] on button "9" at bounding box center [289, 328] width 26 height 26
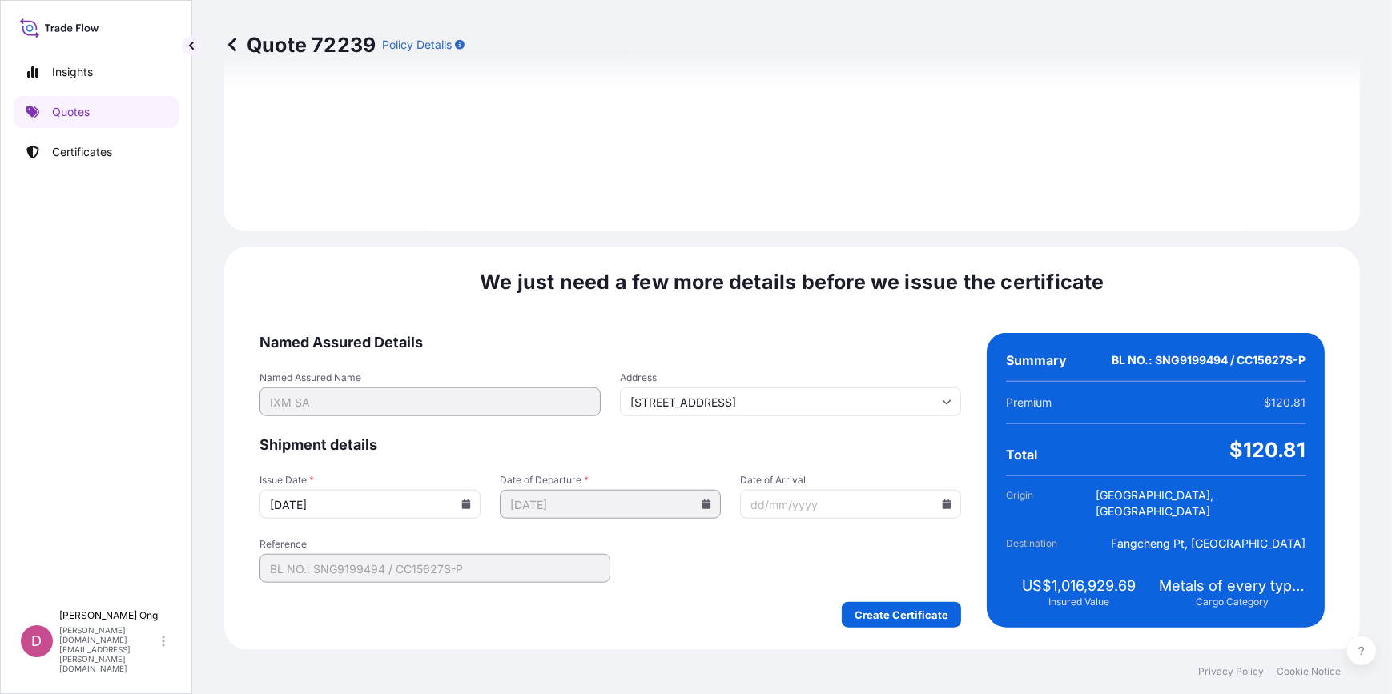
type input "[DATE]"
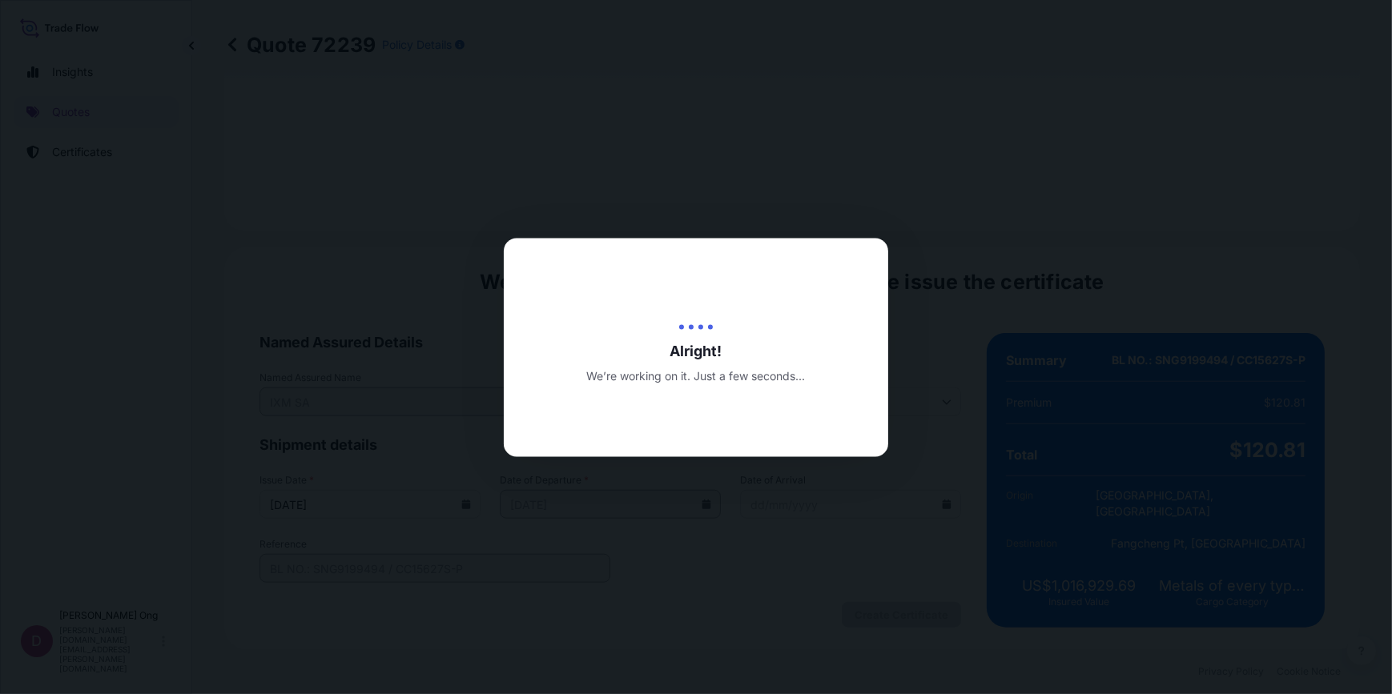
drag, startPoint x: 890, startPoint y: 513, endPoint x: 847, endPoint y: 587, distance: 85.0
click at [847, 587] on div at bounding box center [696, 347] width 1392 height 694
drag, startPoint x: 847, startPoint y: 587, endPoint x: 673, endPoint y: 565, distance: 175.9
click at [673, 565] on div at bounding box center [696, 347] width 1392 height 694
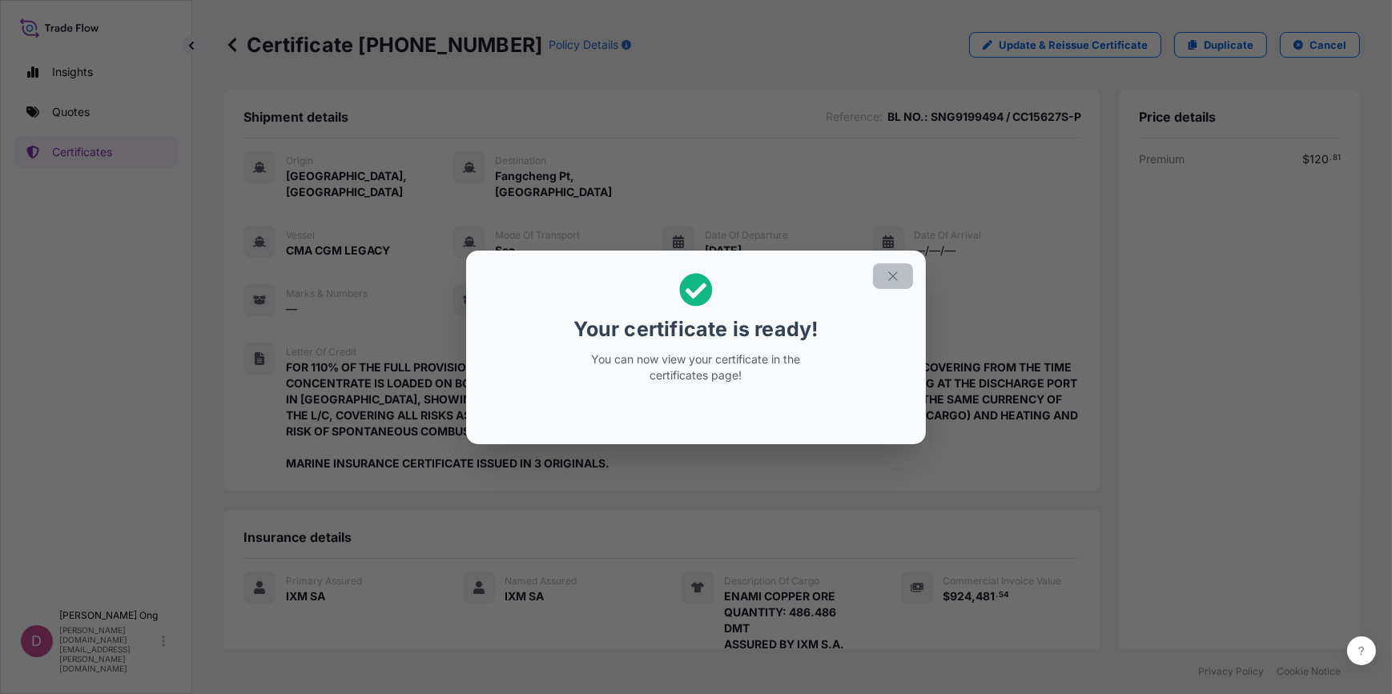
click at [895, 274] on icon "button" at bounding box center [893, 276] width 14 height 14
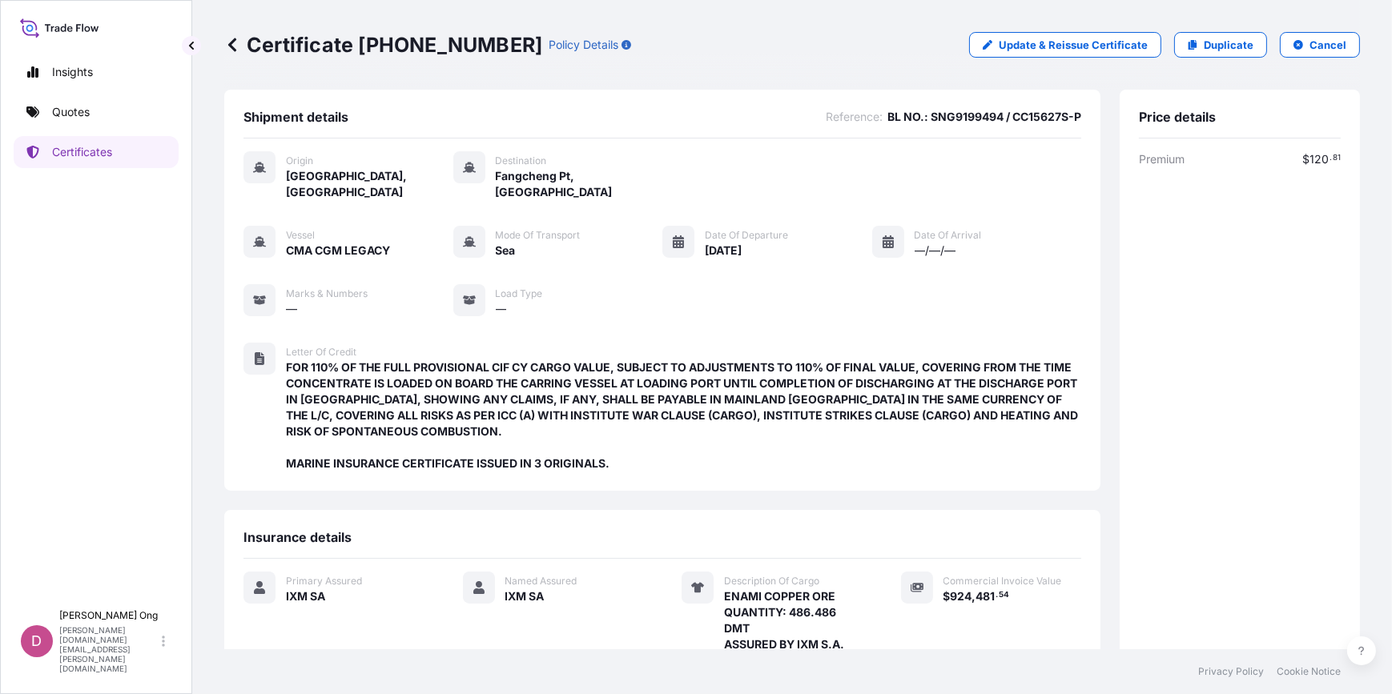
scroll to position [232, 0]
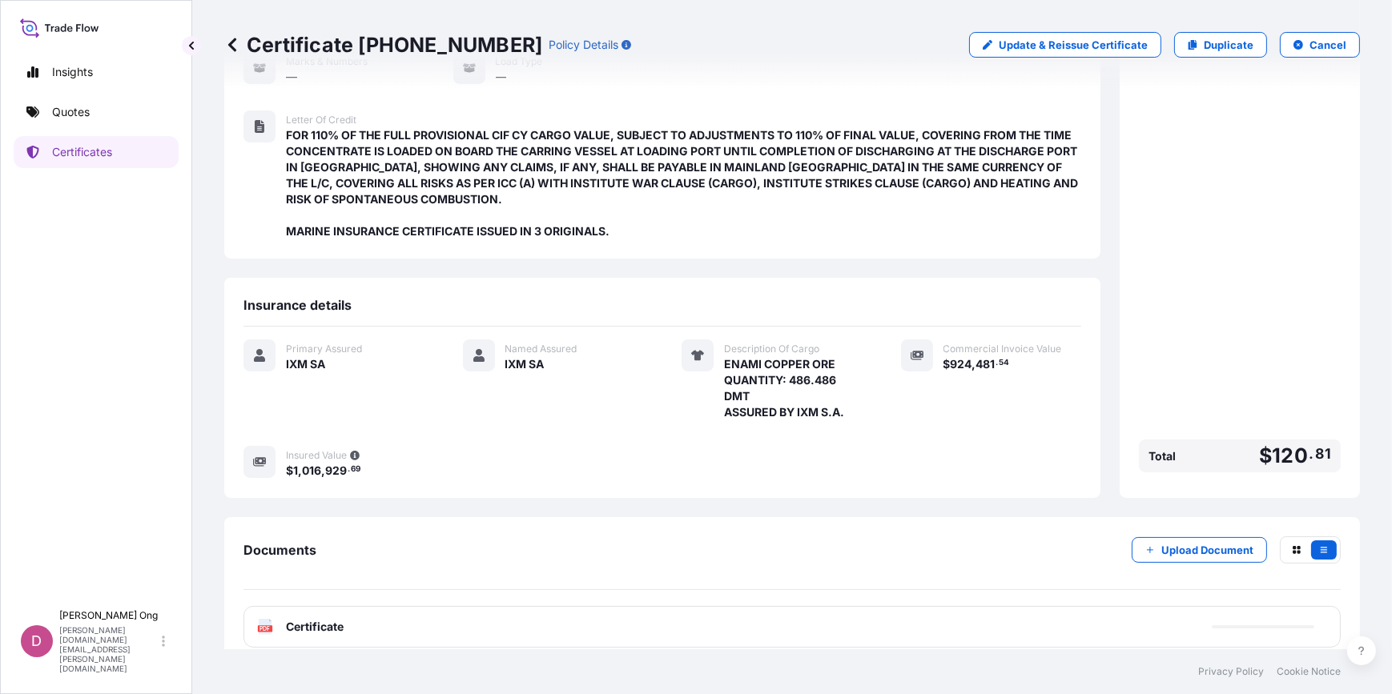
click at [585, 620] on div "PDF Certificate" at bounding box center [791, 627] width 1097 height 42
click at [593, 633] on div "Documents Upload Document PDF Certificate" at bounding box center [792, 592] width 1136 height 150
drag, startPoint x: 593, startPoint y: 633, endPoint x: 543, endPoint y: 625, distance: 50.2
click at [543, 625] on div "PDF Certificate" at bounding box center [791, 627] width 1097 height 42
click at [545, 617] on div "PDF Certificate" at bounding box center [791, 627] width 1097 height 42
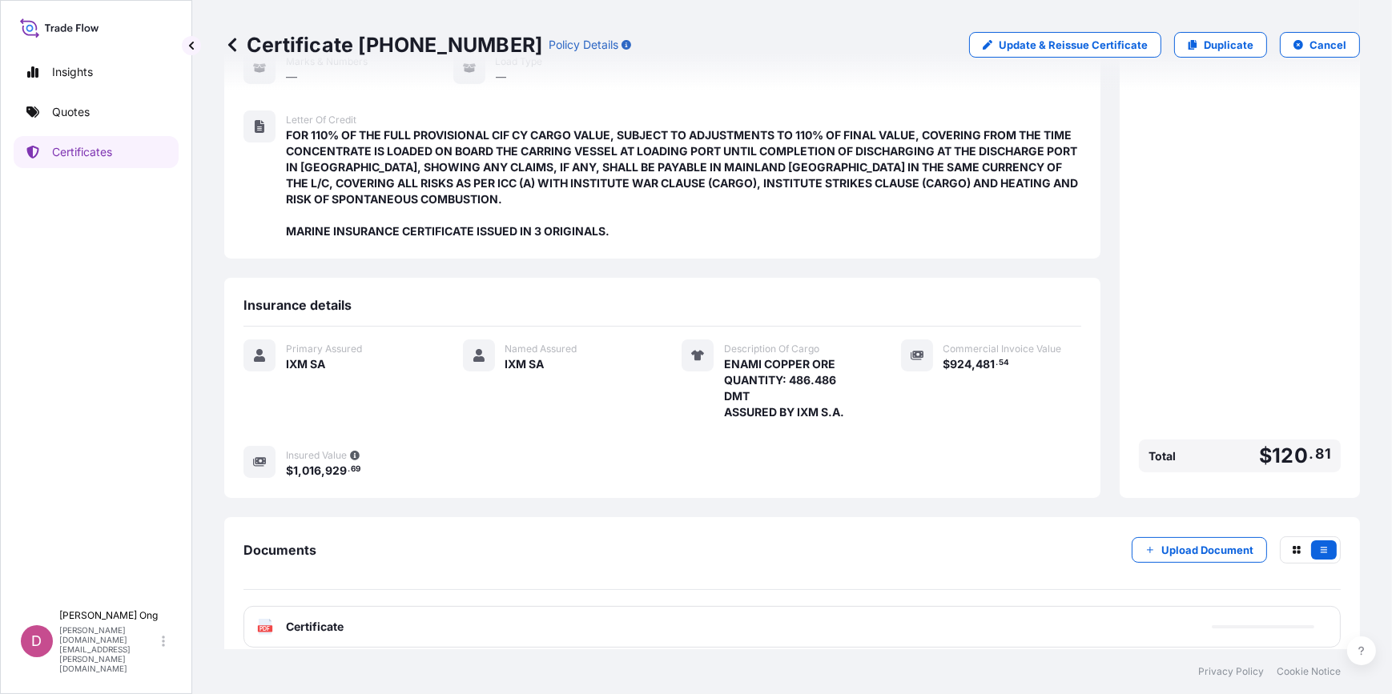
click at [545, 617] on div "PDF Certificate" at bounding box center [791, 627] width 1097 height 42
click at [552, 577] on div "Documents Upload Document PDF Certificate" at bounding box center [791, 592] width 1097 height 111
drag, startPoint x: 552, startPoint y: 577, endPoint x: 517, endPoint y: 577, distance: 35.2
click at [517, 577] on div "Documents Upload Document PDF Certificate" at bounding box center [791, 592] width 1097 height 111
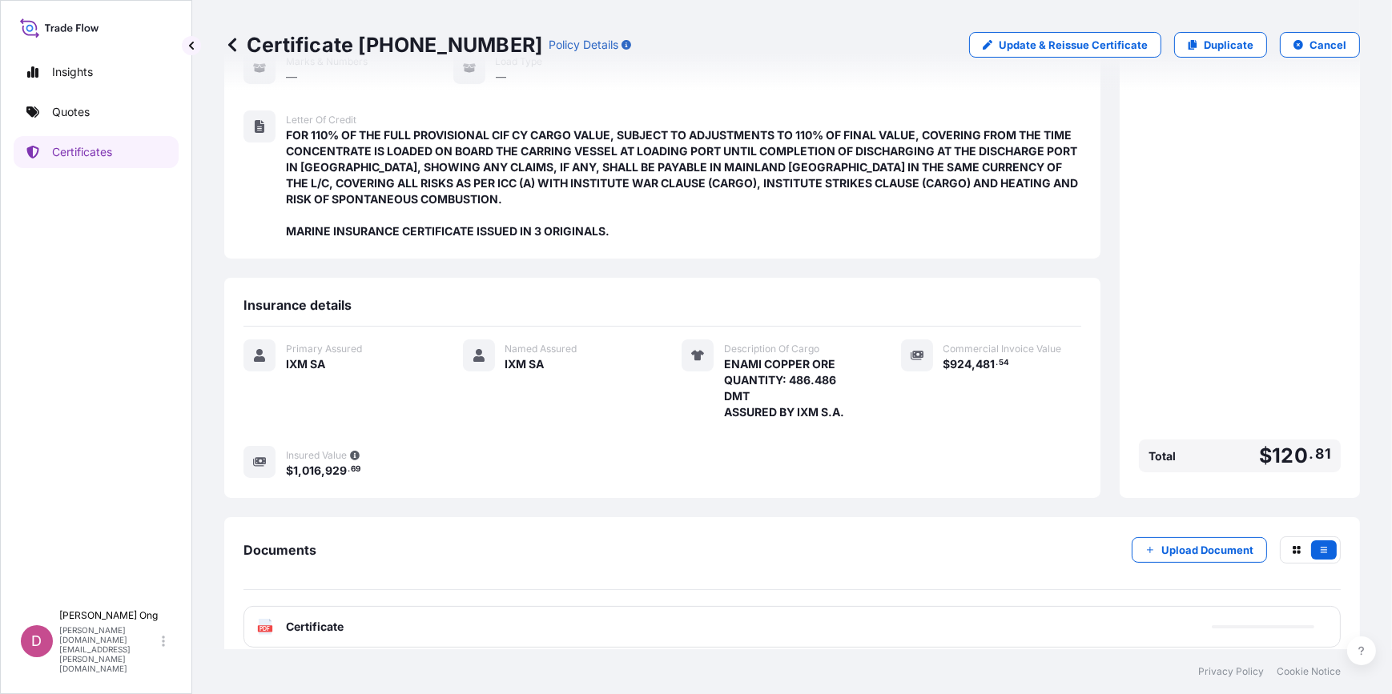
click at [549, 606] on div "PDF Certificate" at bounding box center [791, 627] width 1097 height 42
click at [559, 632] on div "Documents Upload Document PDF Certificate [DATE]" at bounding box center [792, 592] width 1136 height 150
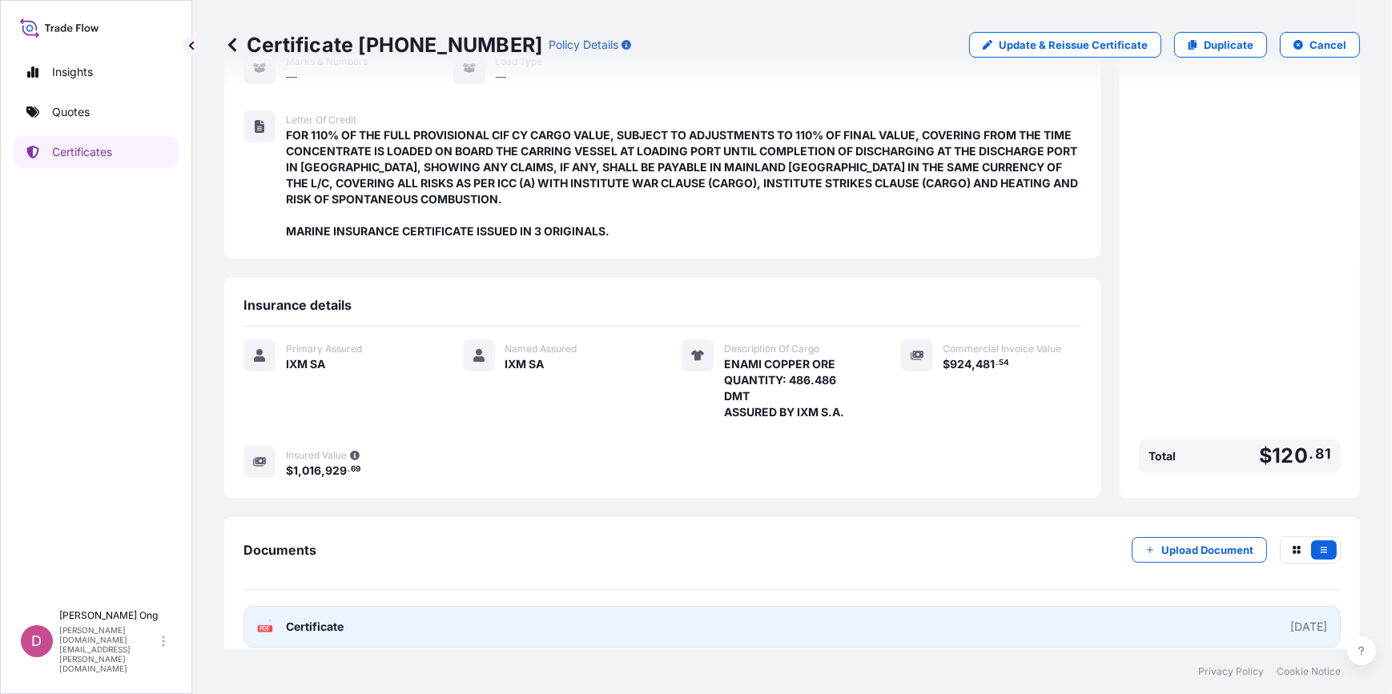
click at [569, 620] on link "PDF Certificate [DATE]" at bounding box center [791, 627] width 1097 height 42
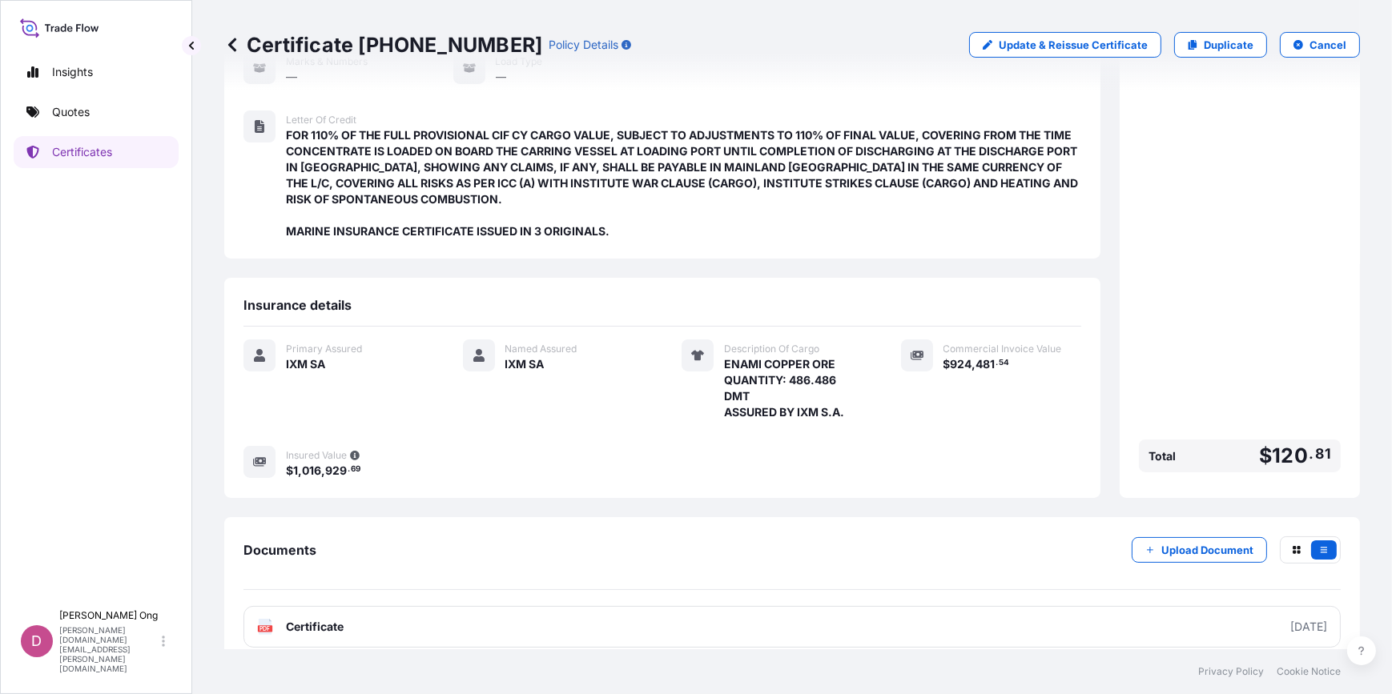
click at [472, 422] on div "Primary Assured IXM SA Named Assured IXM SA Description Of Cargo ENAMI COPPER O…" at bounding box center [662, 409] width 838 height 139
